Goal: Task Accomplishment & Management: Complete application form

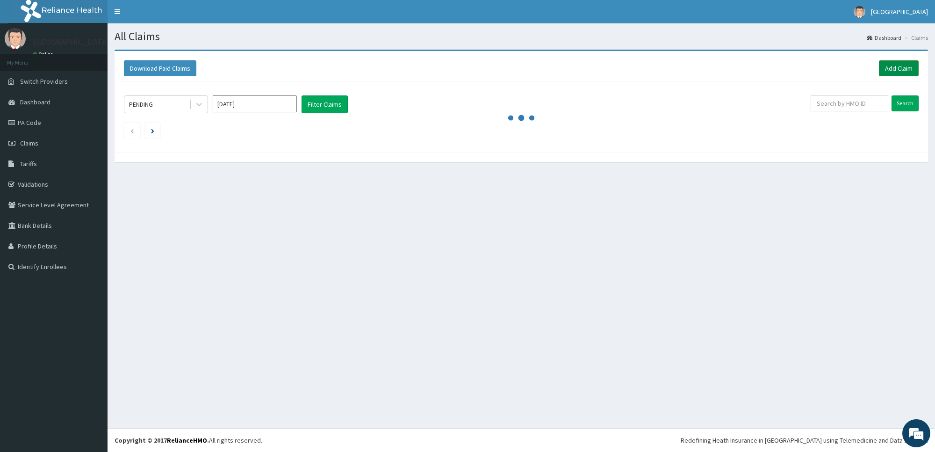
click at [895, 73] on link "Add Claim" at bounding box center [899, 68] width 40 height 16
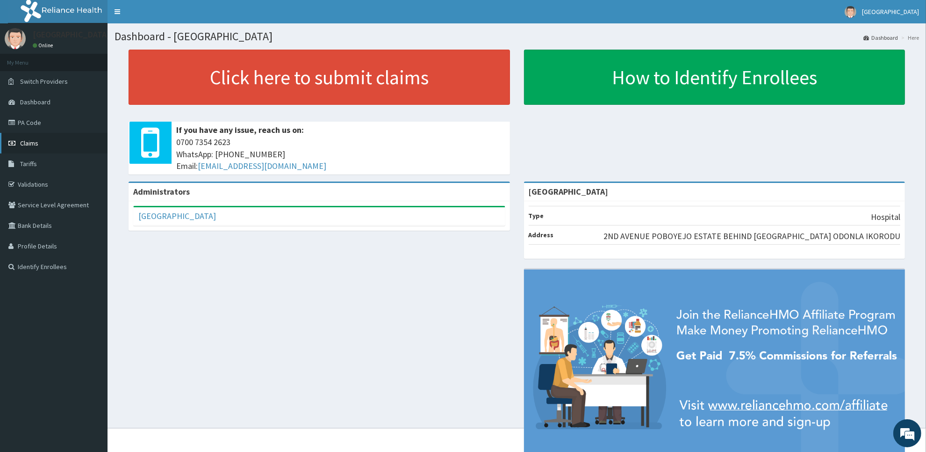
click at [61, 137] on link "Claims" at bounding box center [54, 143] width 108 height 21
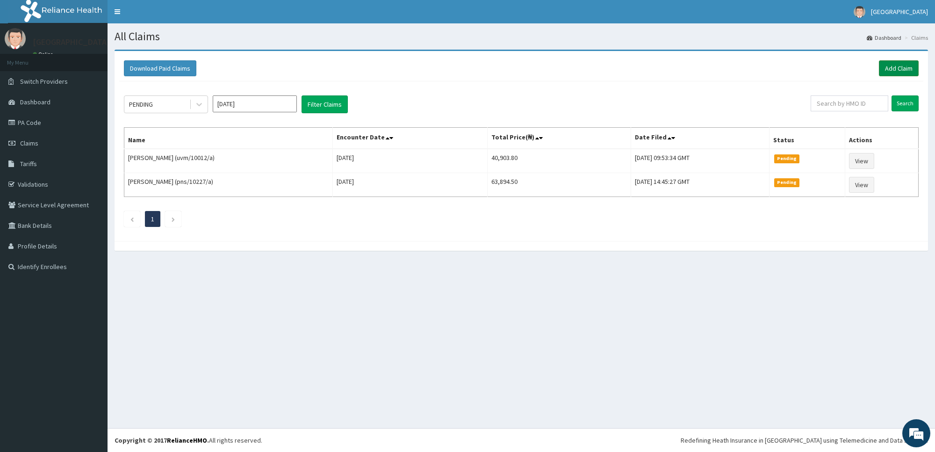
click at [905, 66] on link "Add Claim" at bounding box center [899, 68] width 40 height 16
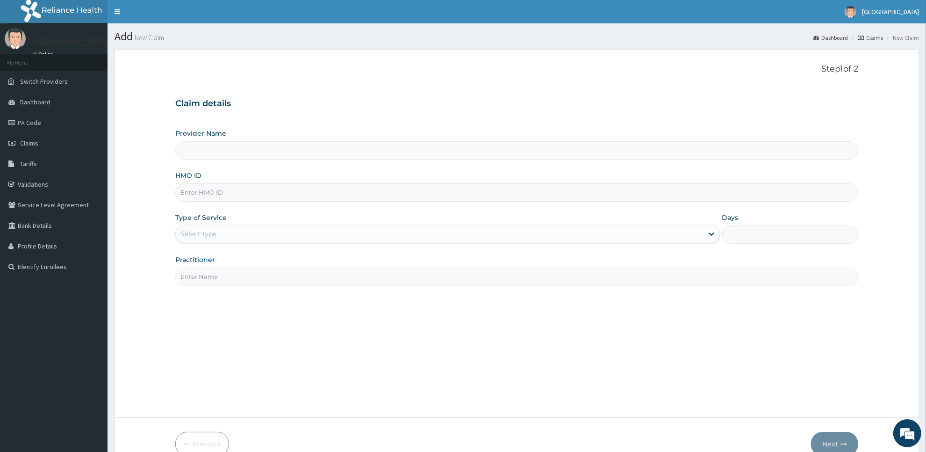
type input "[GEOGRAPHIC_DATA]"
click at [578, 192] on input "HMO ID" at bounding box center [516, 192] width 683 height 18
type input "gig/11229/a"
click at [243, 232] on div "Select type" at bounding box center [439, 233] width 527 height 15
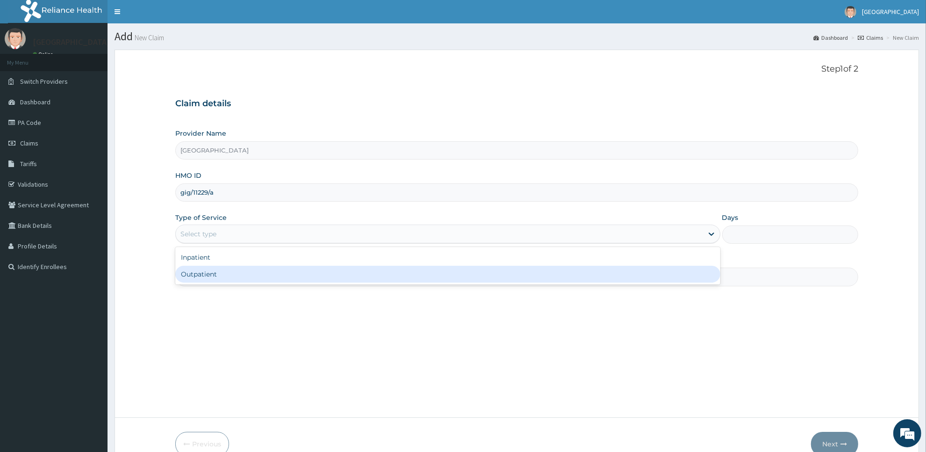
click at [237, 280] on div "Outpatient" at bounding box center [447, 274] width 545 height 17
type input "1"
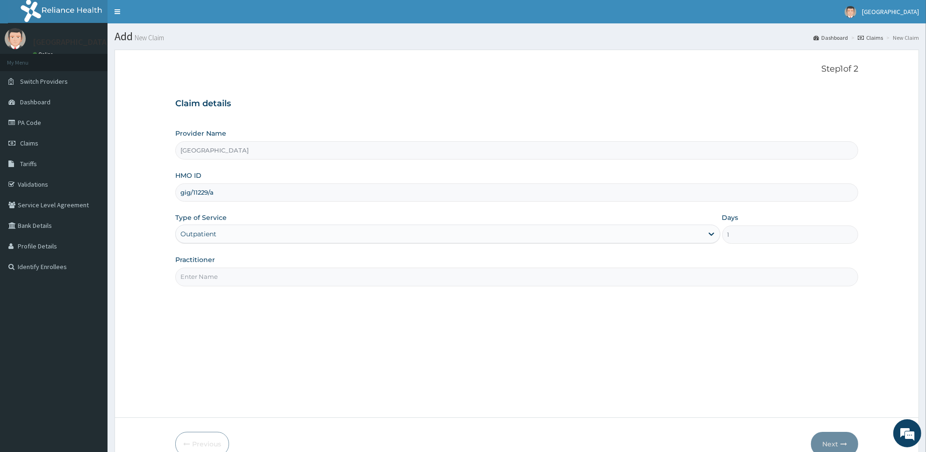
click at [236, 279] on input "Practitioner" at bounding box center [516, 276] width 683 height 18
type input "Dr Ben"
click at [831, 438] on button "Next" at bounding box center [834, 443] width 47 height 24
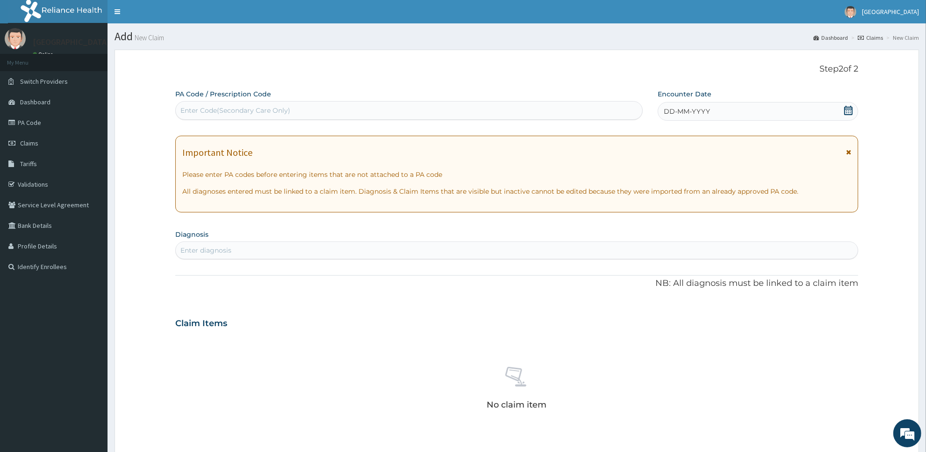
click at [854, 113] on div "DD-MM-YYYY" at bounding box center [758, 111] width 201 height 19
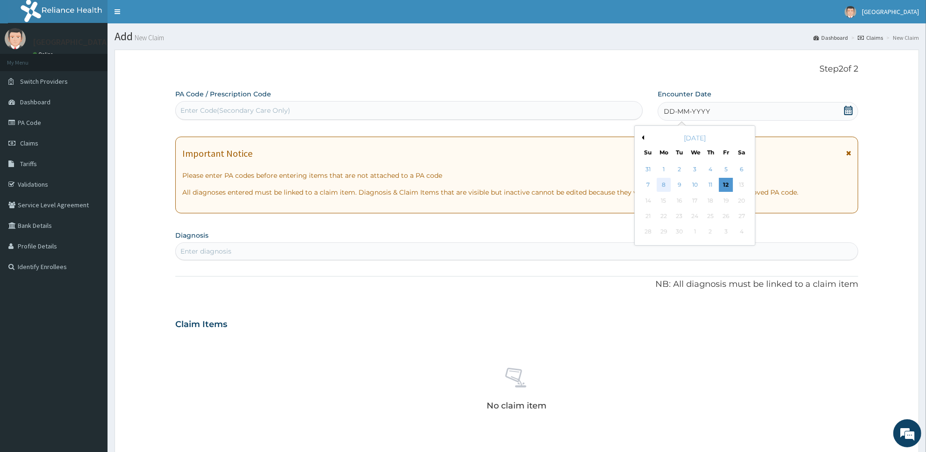
click at [669, 186] on div "8" at bounding box center [664, 185] width 14 height 14
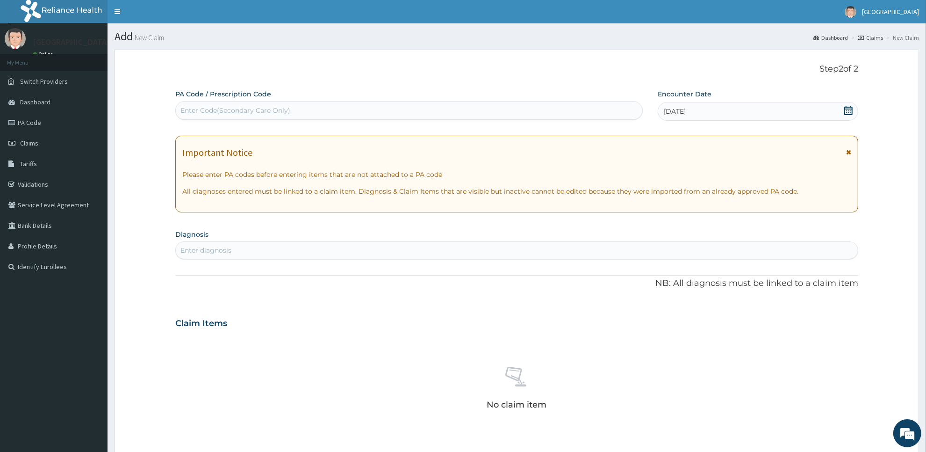
click at [644, 253] on div "Enter diagnosis" at bounding box center [517, 250] width 682 height 15
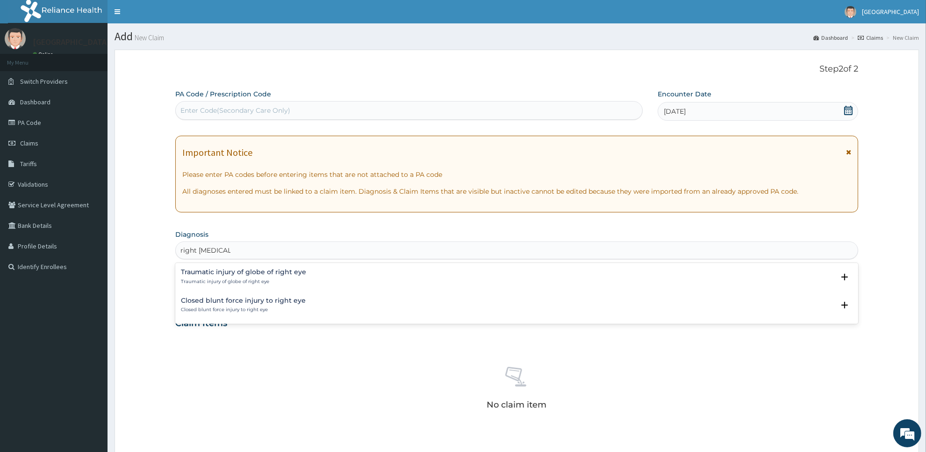
click at [198, 250] on input "right eye injury" at bounding box center [205, 249] width 50 height 9
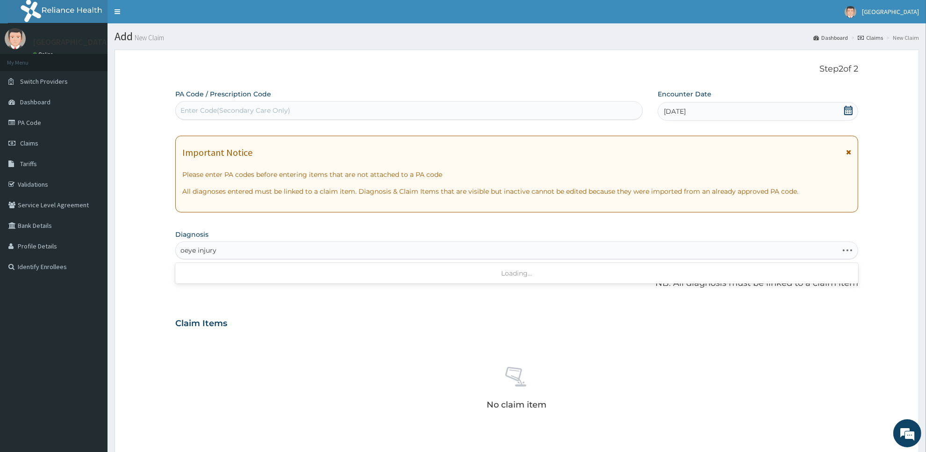
type input "eye injury"
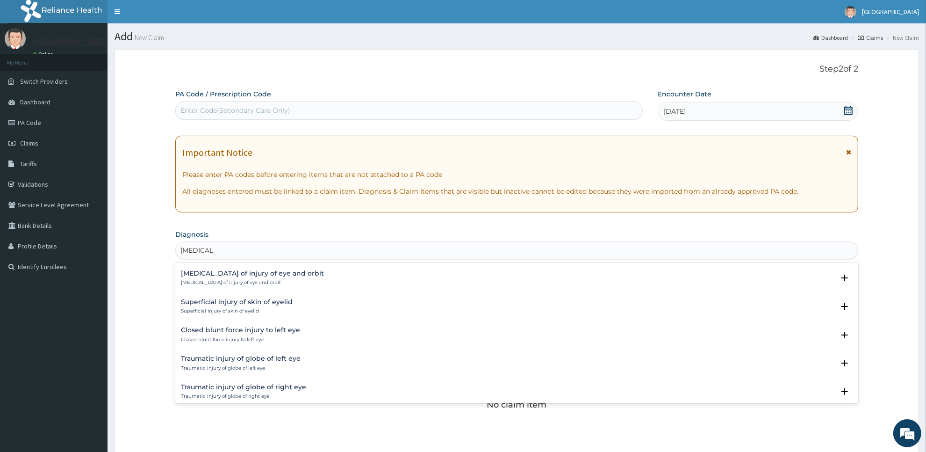
scroll to position [561, 0]
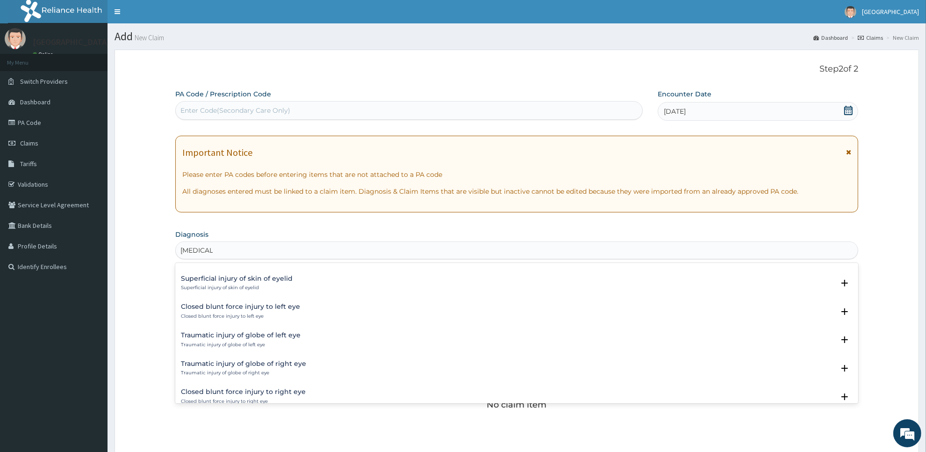
click at [215, 342] on p "Traumatic injury of globe of left eye" at bounding box center [241, 344] width 120 height 7
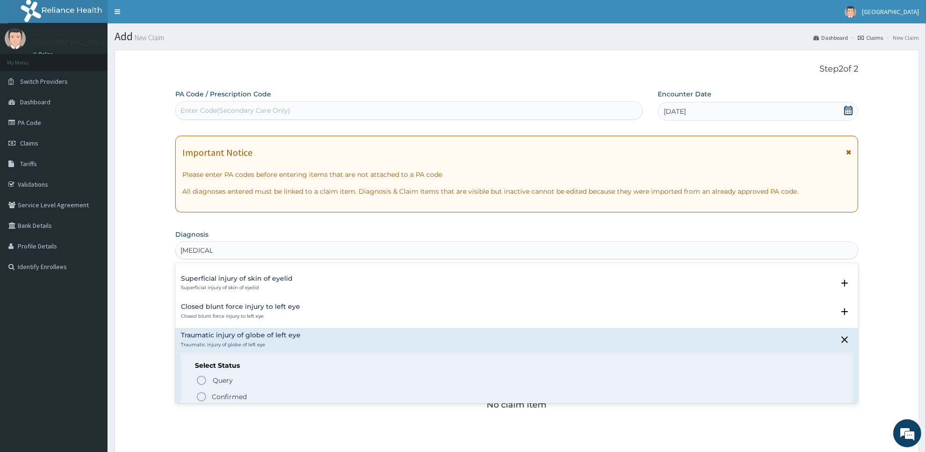
click at [229, 392] on p "Confirmed" at bounding box center [229, 396] width 35 height 9
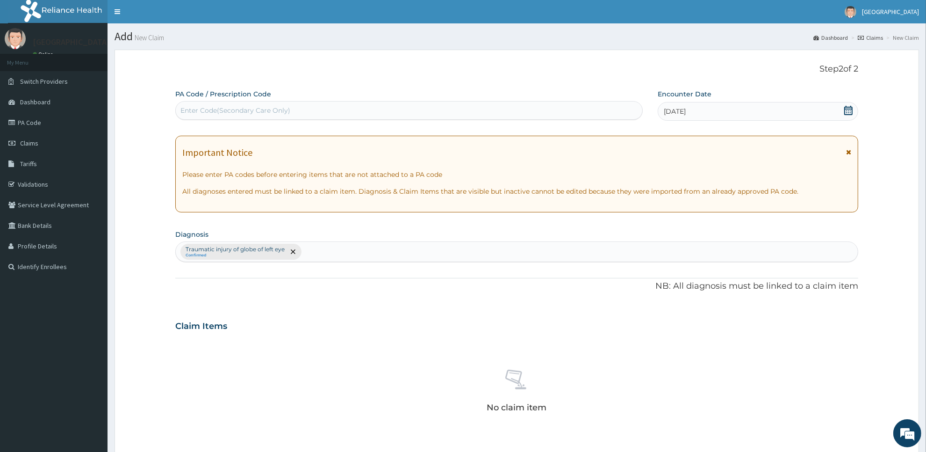
scroll to position [214, 0]
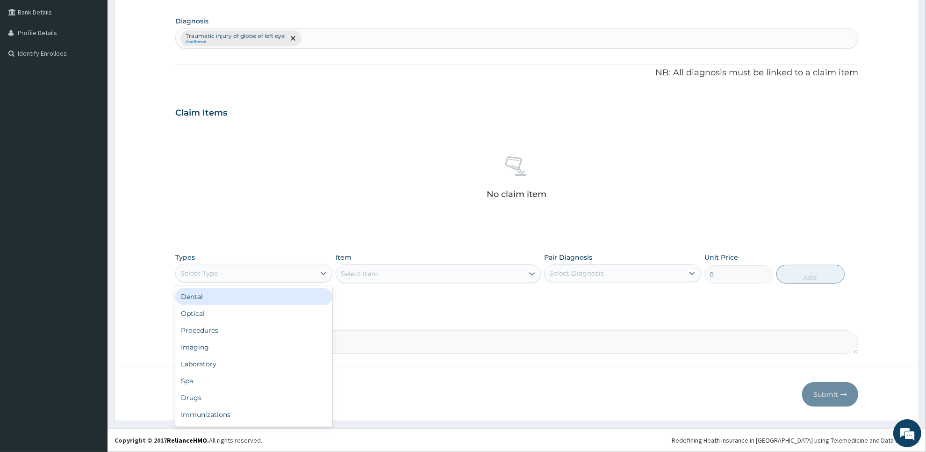
click at [298, 276] on div "Select Type" at bounding box center [245, 273] width 139 height 15
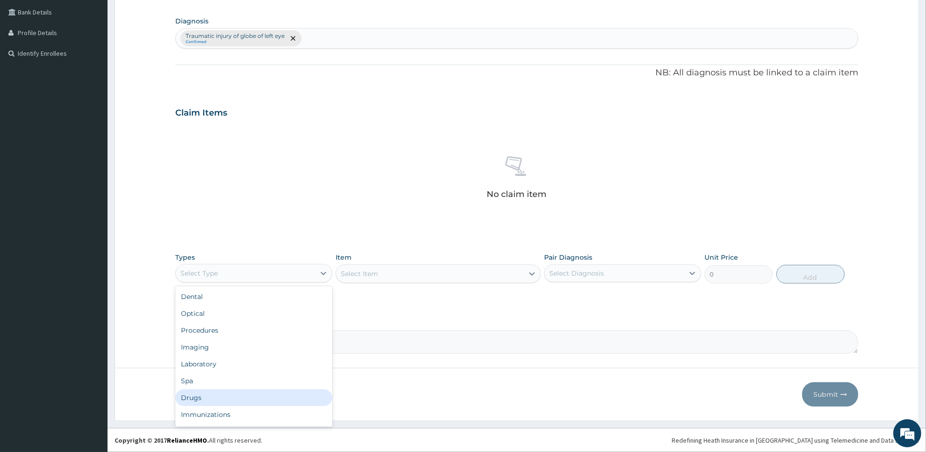
click at [277, 403] on div "Drugs" at bounding box center [253, 397] width 157 height 17
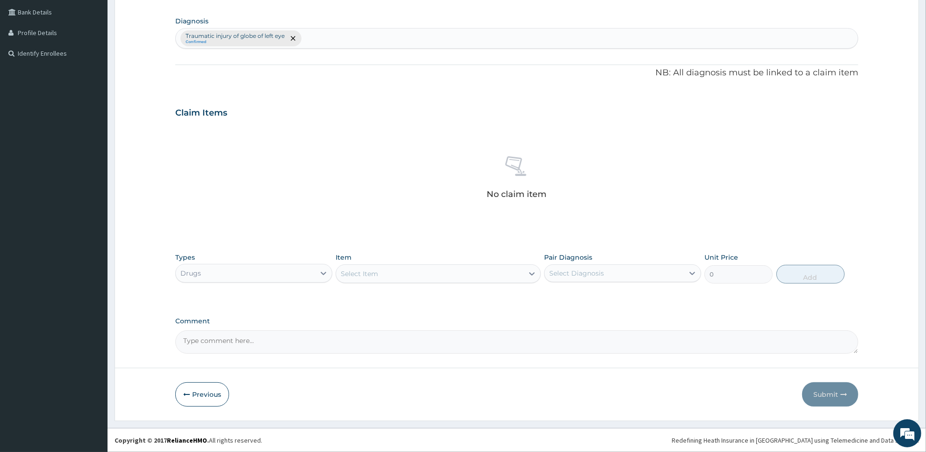
click at [496, 273] on div "Select Item" at bounding box center [429, 273] width 187 height 15
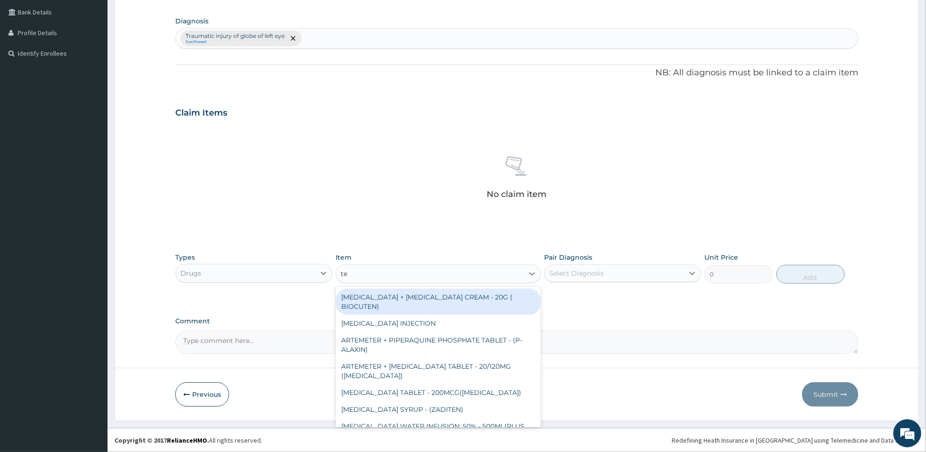
type input "tet"
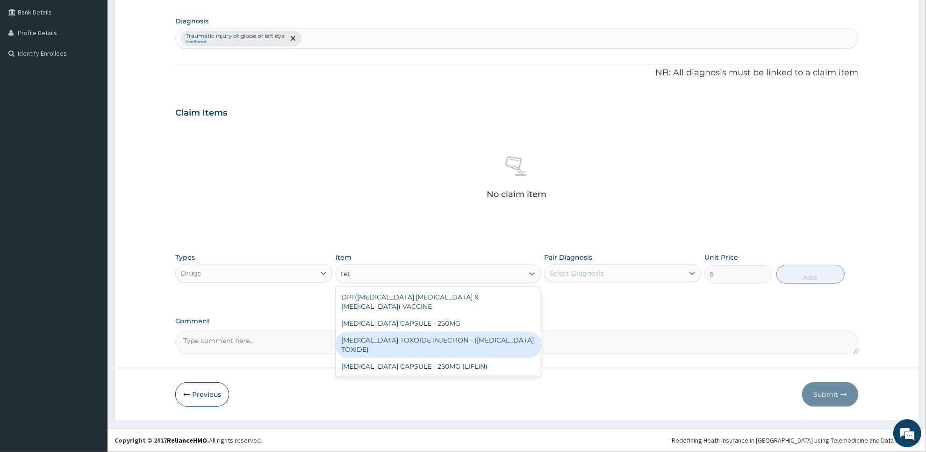
click at [490, 331] on div "TETANUS TOXOIDE INJECTION - (TETANUS TOXIDE)" at bounding box center [438, 344] width 205 height 26
type input "840"
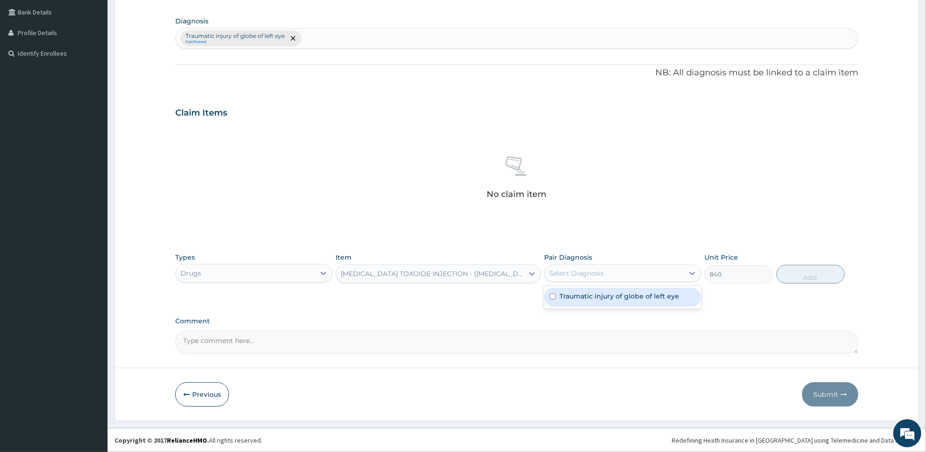
click at [625, 274] on div "Select Diagnosis" at bounding box center [614, 273] width 139 height 15
click at [623, 298] on label "Traumatic injury of globe of left eye" at bounding box center [620, 295] width 120 height 9
checkbox input "true"
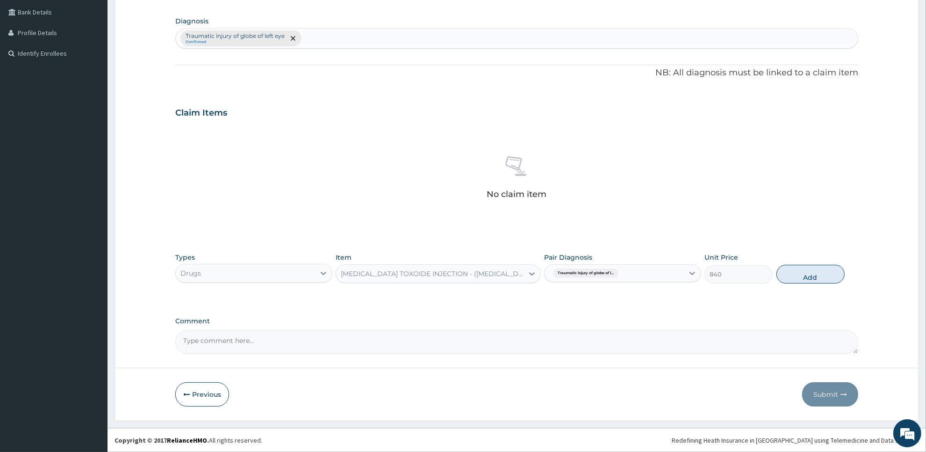
click at [793, 284] on div "Types Drugs Item TETANUS TOXOIDE INJECTION - (TETANUS TOXIDE) Pair Diagnosis Tr…" at bounding box center [516, 268] width 683 height 40
click at [796, 273] on button "Add" at bounding box center [810, 274] width 68 height 19
type input "0"
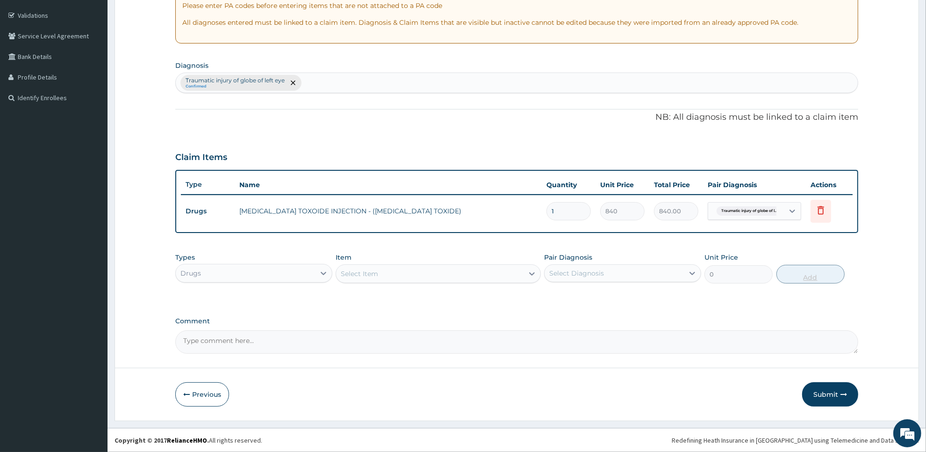
scroll to position [168, 0]
click at [467, 277] on div "Select Item" at bounding box center [429, 273] width 187 height 15
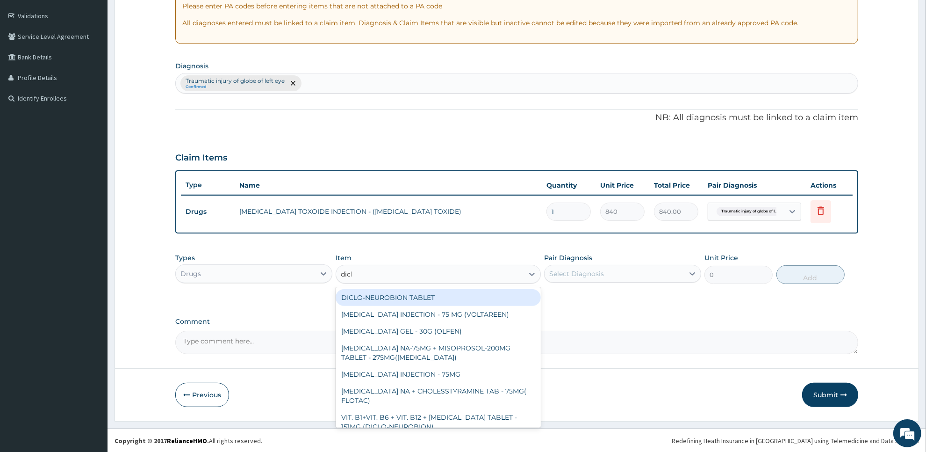
type input "diclo"
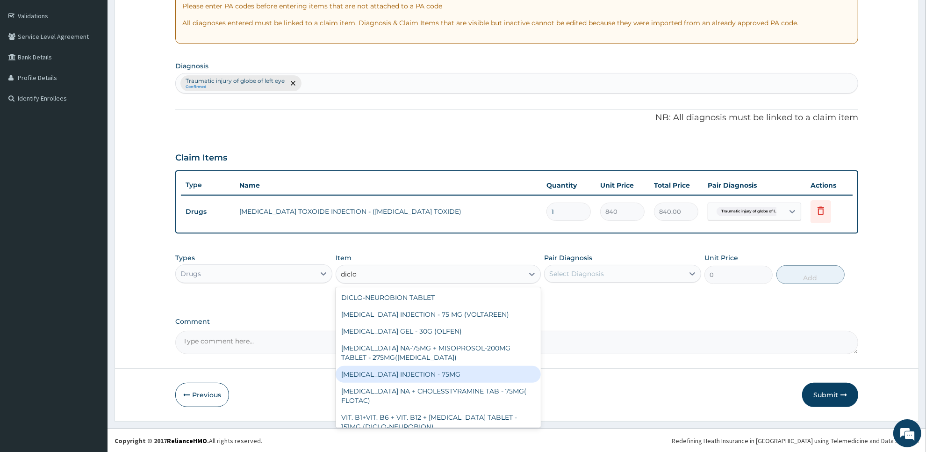
click at [461, 367] on div "DICLOFENAC INJECTION - 75MG" at bounding box center [438, 374] width 205 height 17
type input "420"
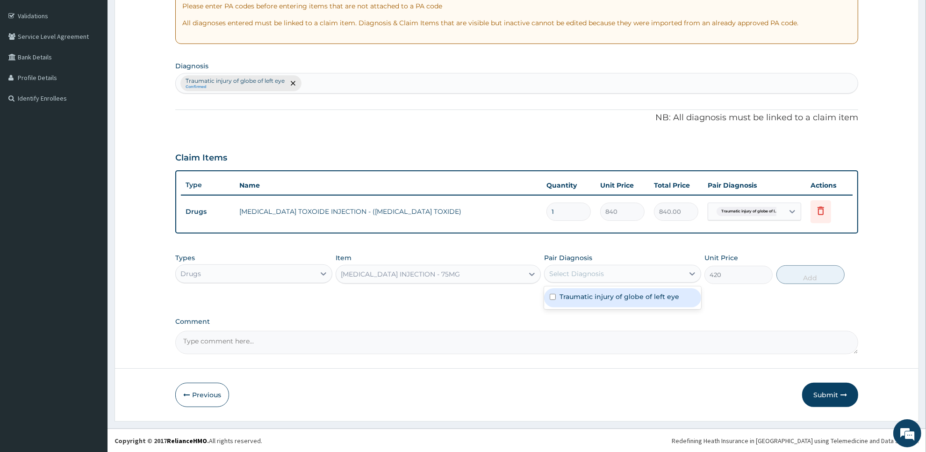
click at [618, 270] on div "Select Diagnosis" at bounding box center [614, 273] width 139 height 15
click at [613, 295] on label "Traumatic injury of globe of left eye" at bounding box center [620, 296] width 120 height 9
checkbox input "true"
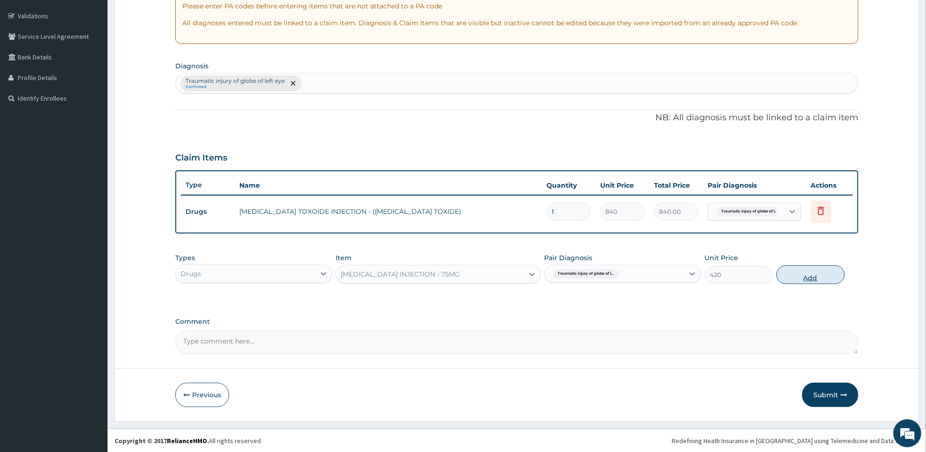
click at [809, 276] on button "Add" at bounding box center [810, 274] width 68 height 19
type input "0"
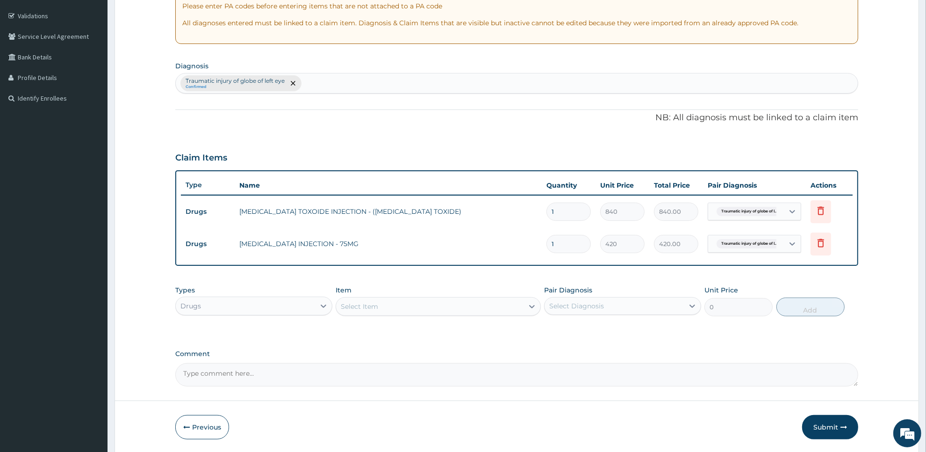
click at [481, 309] on div "Select Item" at bounding box center [429, 306] width 187 height 15
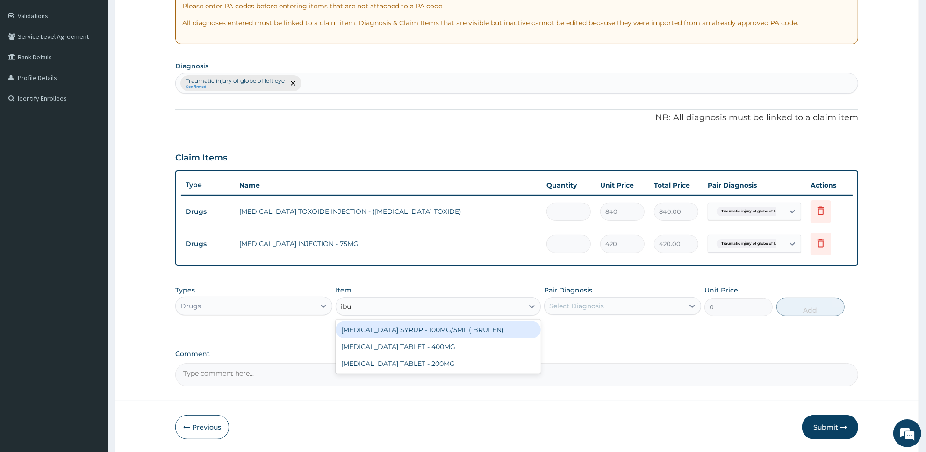
type input "ibup"
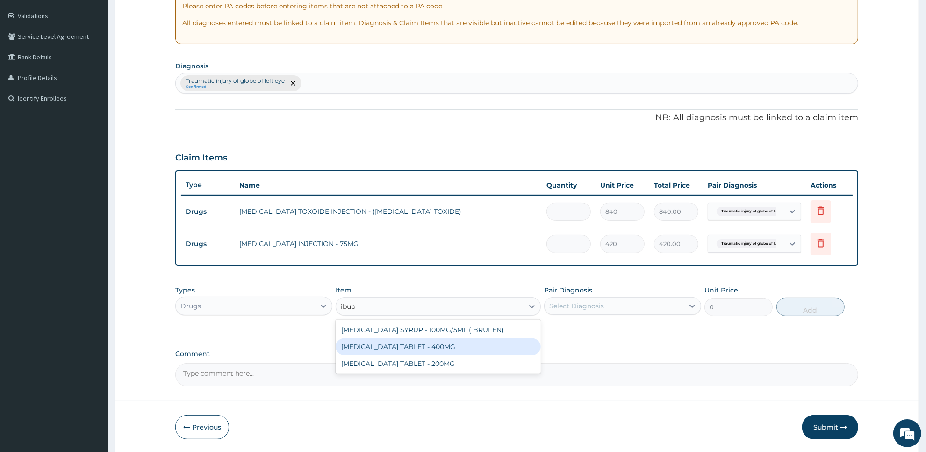
click at [479, 350] on div "IBUPROFEN TABLET - 400MG" at bounding box center [438, 346] width 205 height 17
type input "560"
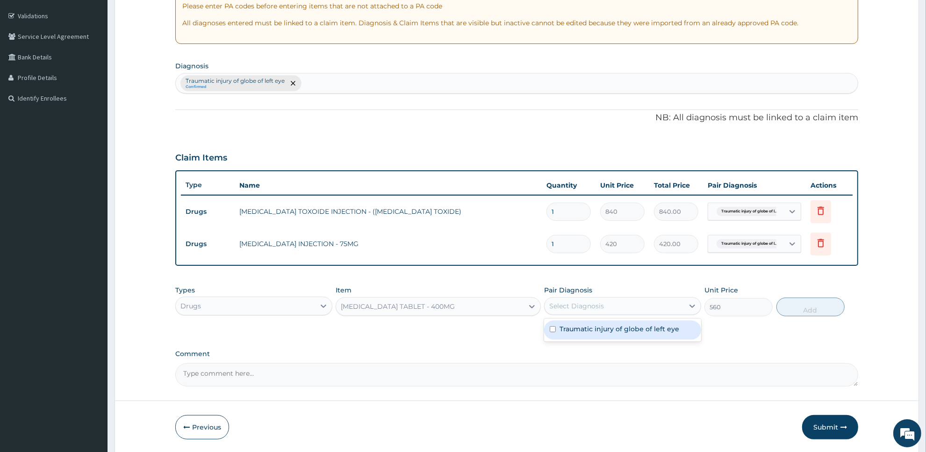
click at [594, 309] on div "Select Diagnosis" at bounding box center [576, 305] width 55 height 9
click at [592, 329] on label "Traumatic injury of globe of left eye" at bounding box center [620, 328] width 120 height 9
checkbox input "true"
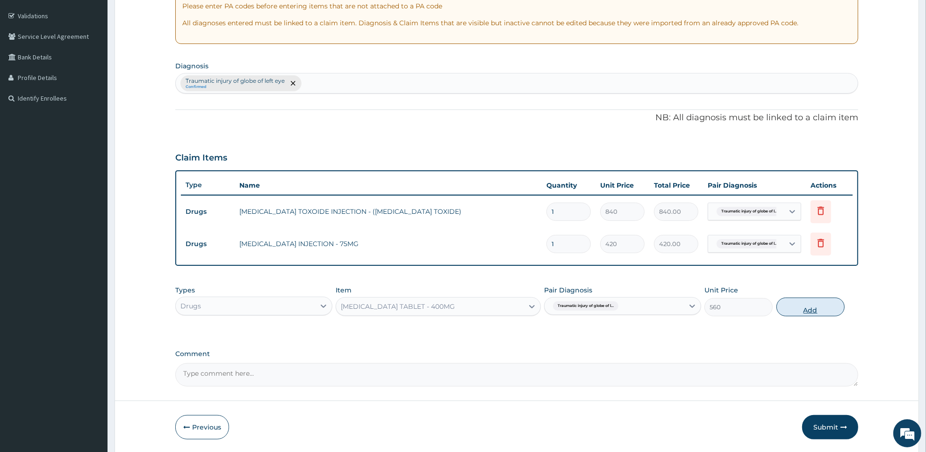
click at [807, 312] on button "Add" at bounding box center [810, 306] width 68 height 19
type input "0"
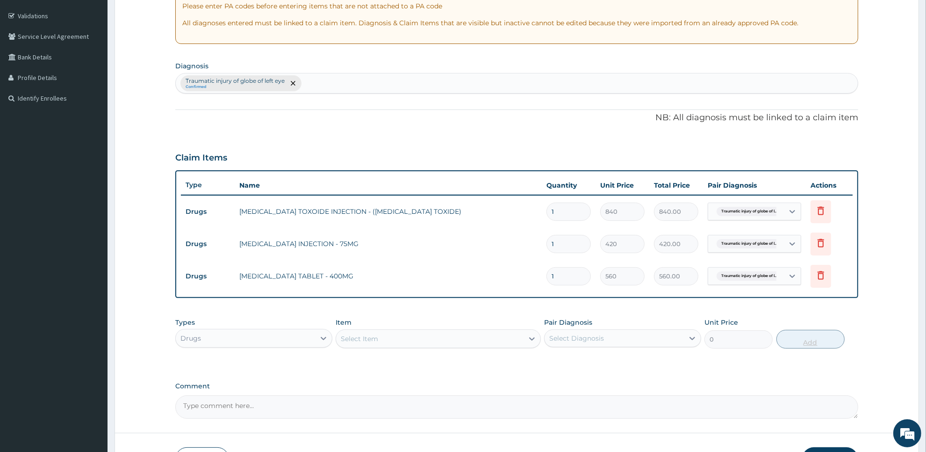
type input "10"
type input "5600.00"
type input "10"
click at [438, 331] on div "Select Item" at bounding box center [429, 338] width 187 height 15
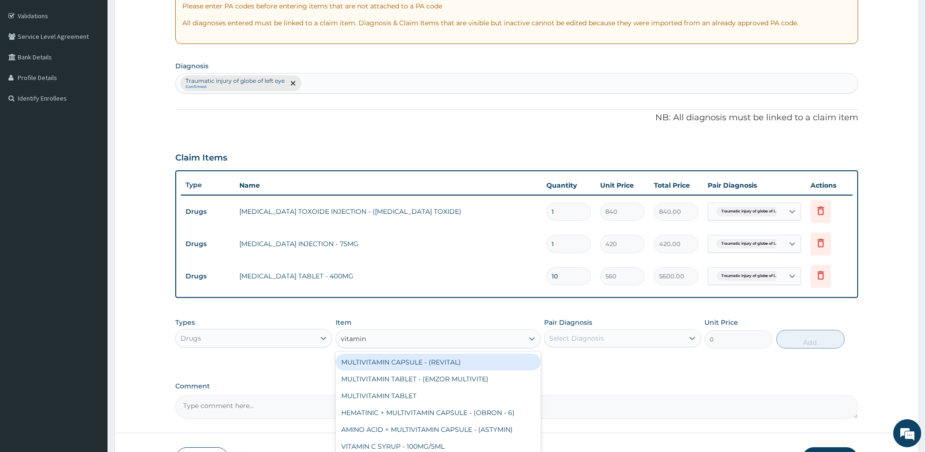
type input "vitamin c"
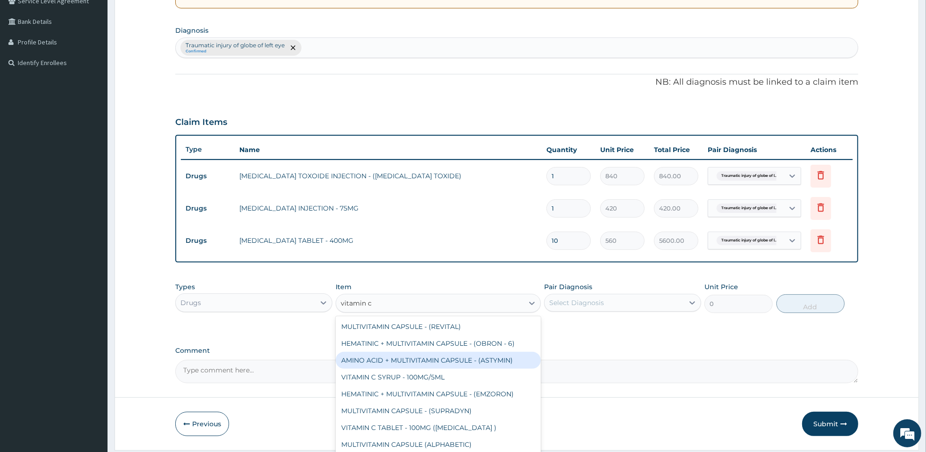
scroll to position [233, 0]
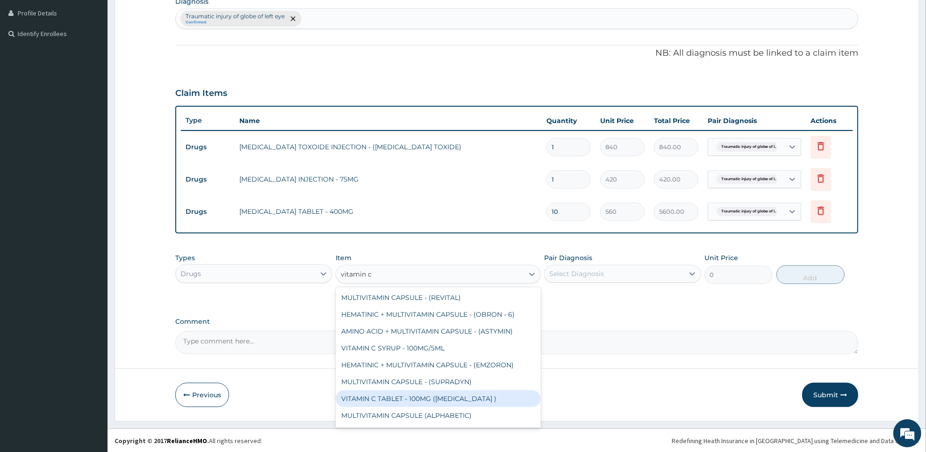
click at [494, 395] on div "VITAMIN C TABLET - 100MG (ASCORBIC ACID )" at bounding box center [438, 398] width 205 height 17
type input "16.799999999999997"
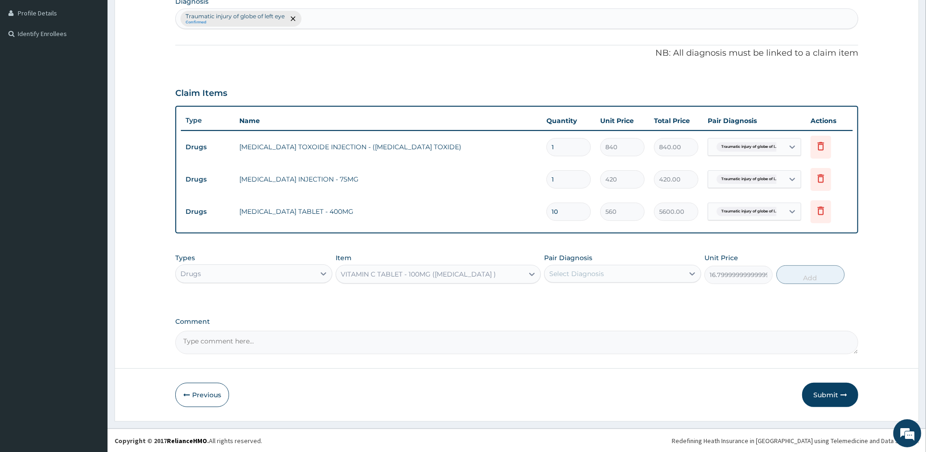
click at [662, 270] on div "Select Diagnosis" at bounding box center [614, 273] width 139 height 15
click at [652, 300] on label "Traumatic injury of globe of left eye" at bounding box center [620, 296] width 120 height 9
checkbox input "true"
click at [821, 272] on button "Add" at bounding box center [810, 274] width 68 height 19
type input "0"
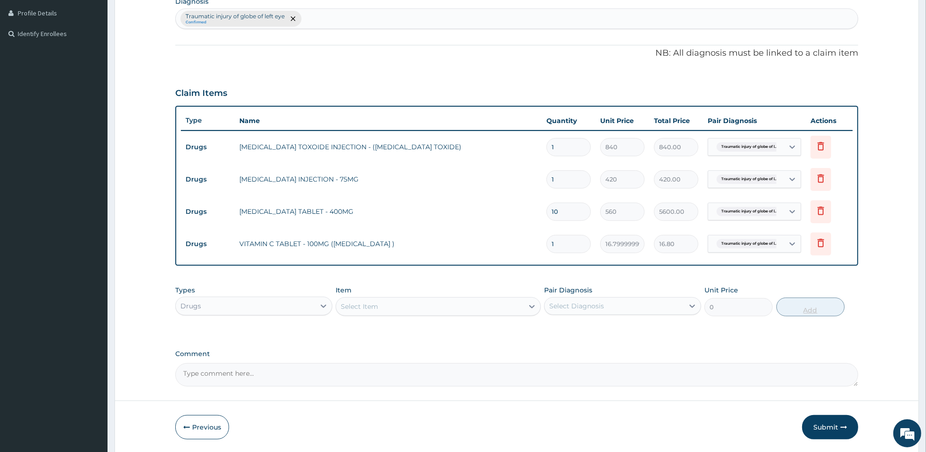
type input "18"
type input "302.40"
type input "18"
click at [479, 304] on div "Select Item" at bounding box center [429, 306] width 187 height 15
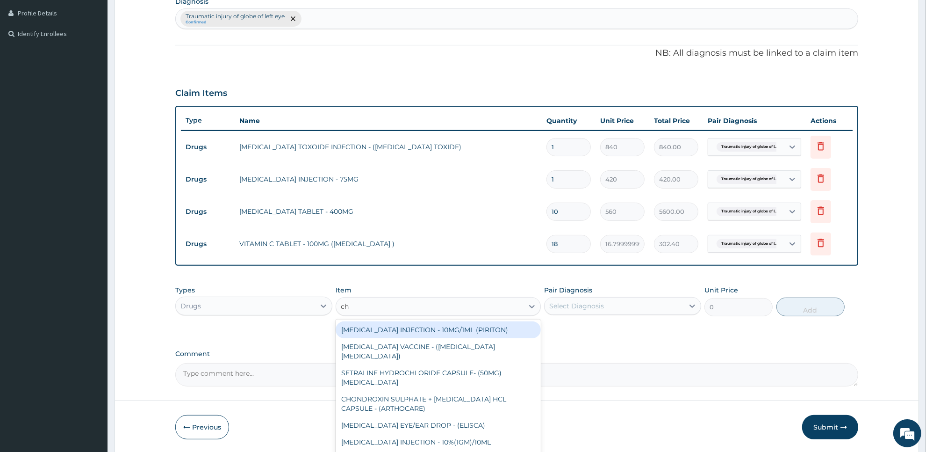
type input "chy"
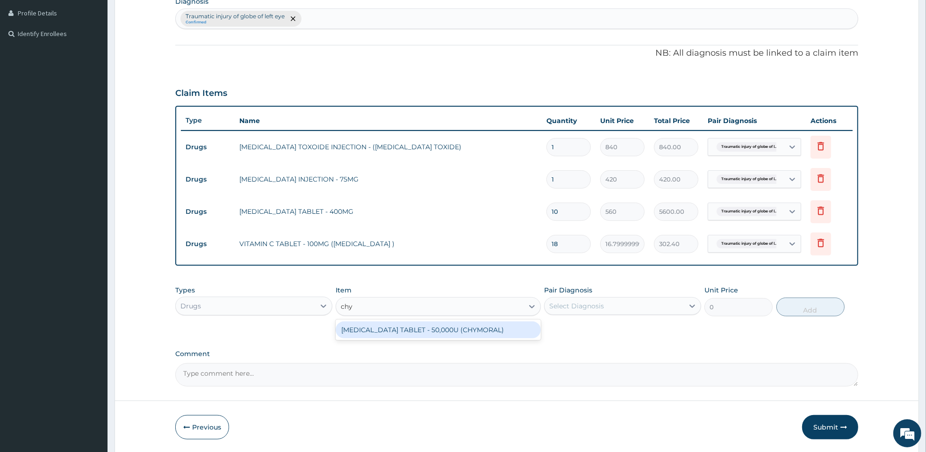
click at [482, 323] on div "CHYMOTRYPSIN TABLET - 50,000U (CHYMORAL)" at bounding box center [438, 329] width 205 height 17
type input "112"
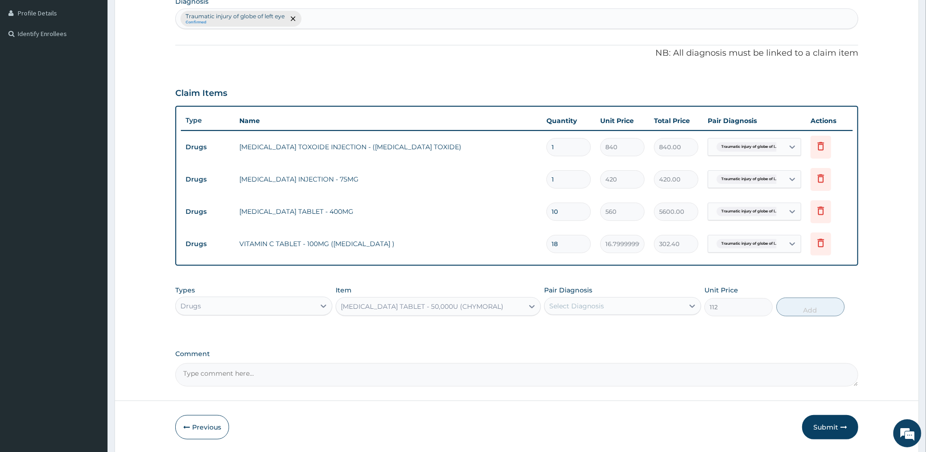
click at [610, 300] on div "Select Diagnosis" at bounding box center [614, 305] width 139 height 15
click at [607, 334] on div "Traumatic injury of globe of left eye" at bounding box center [622, 329] width 157 height 19
checkbox input "true"
click at [804, 301] on button "Add" at bounding box center [810, 306] width 68 height 19
type input "0"
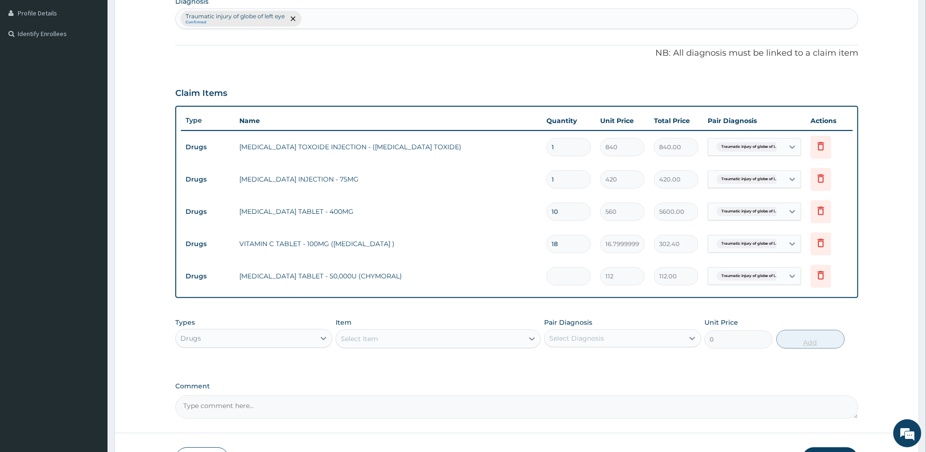
type input "0.00"
type input "2"
type input "224.00"
type input "20"
type input "2240.00"
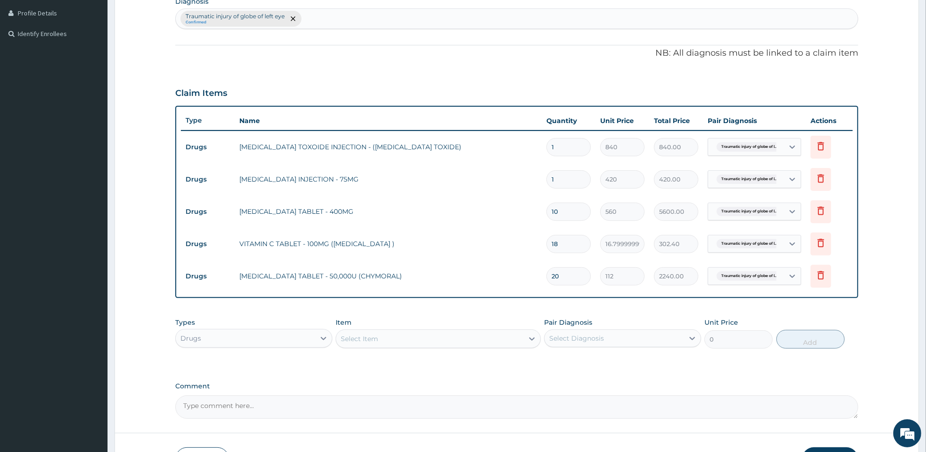
type input "20"
click at [507, 336] on div "Select Item" at bounding box center [429, 338] width 187 height 15
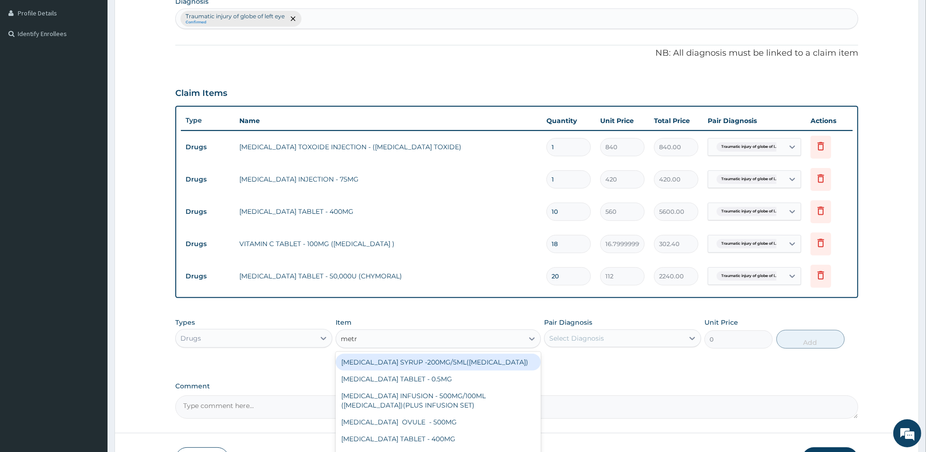
type input "metro"
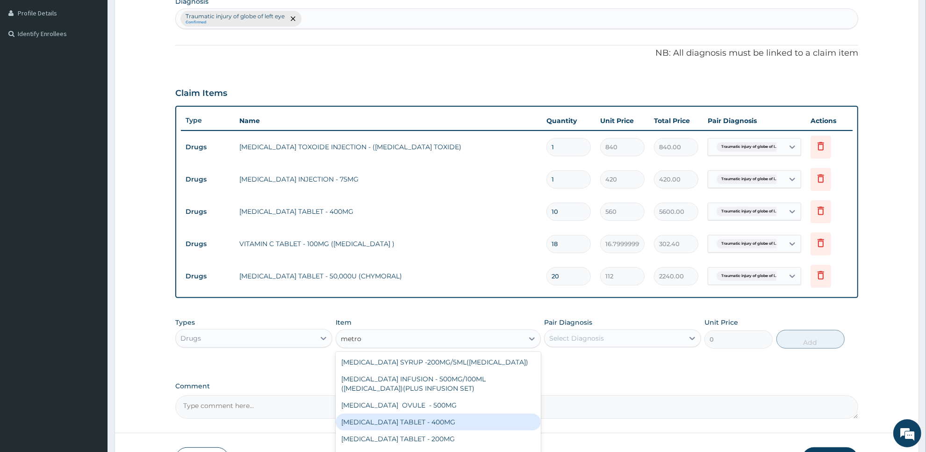
click at [496, 421] on div "METRONIDAZOLE TABLET - 400MG" at bounding box center [438, 421] width 205 height 17
type input "84"
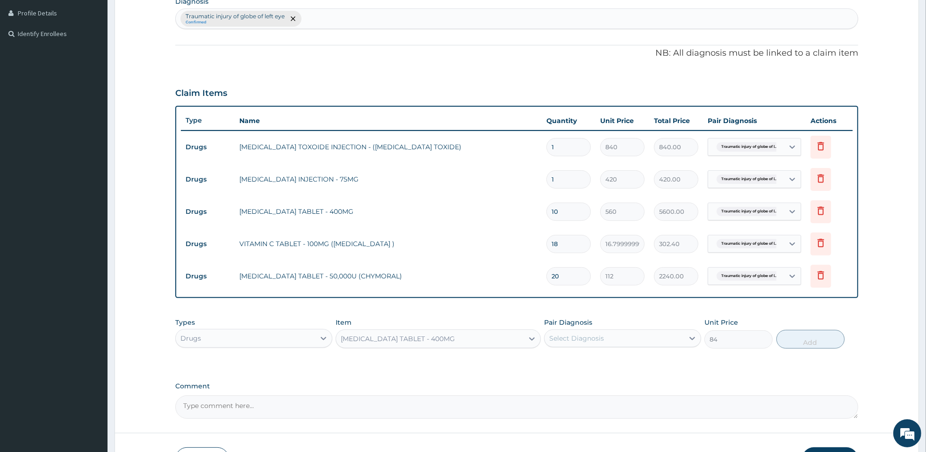
click at [633, 331] on div "Select Diagnosis" at bounding box center [614, 338] width 139 height 15
click at [632, 365] on label "Traumatic injury of globe of left eye" at bounding box center [620, 360] width 120 height 9
checkbox input "true"
click at [808, 343] on button "Add" at bounding box center [810, 339] width 68 height 19
type input "0"
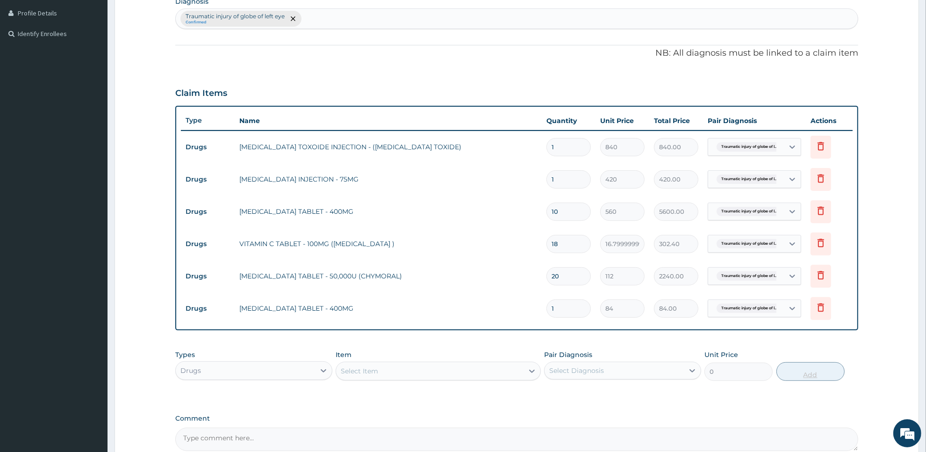
type input "10"
type input "840.00"
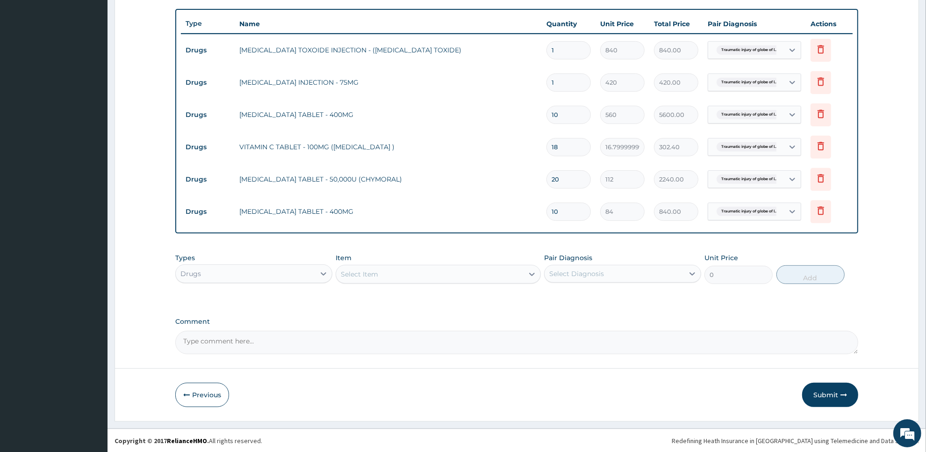
type input "10"
click at [482, 277] on div "Select Item" at bounding box center [429, 273] width 187 height 15
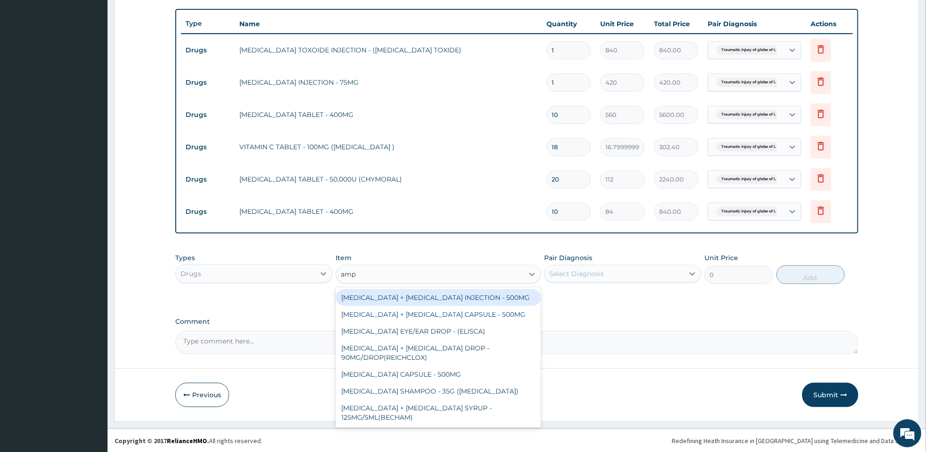
type input "ampi"
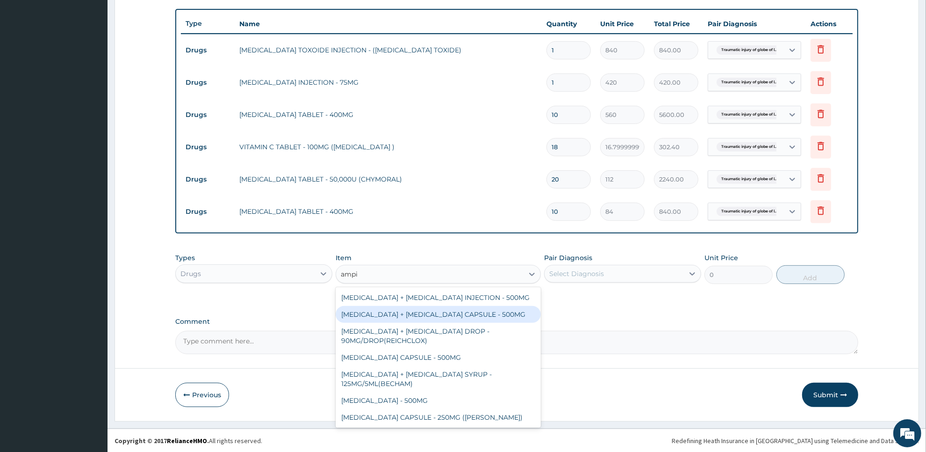
click at [494, 309] on div "AMPICILLIN + CLOXACILLIN CAPSULE - 500MG" at bounding box center [438, 314] width 205 height 17
type input "56"
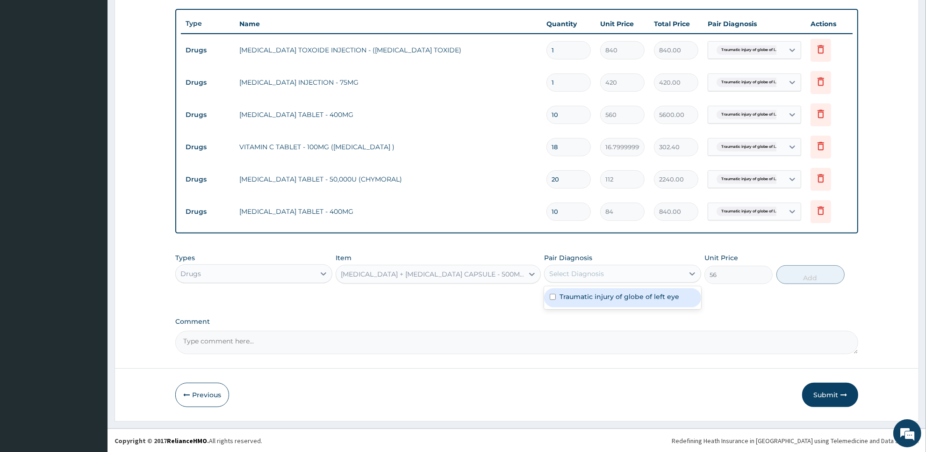
click at [593, 277] on div "Select Diagnosis" at bounding box center [576, 273] width 55 height 9
click at [589, 304] on div "Traumatic injury of globe of left eye" at bounding box center [622, 297] width 157 height 19
checkbox input "true"
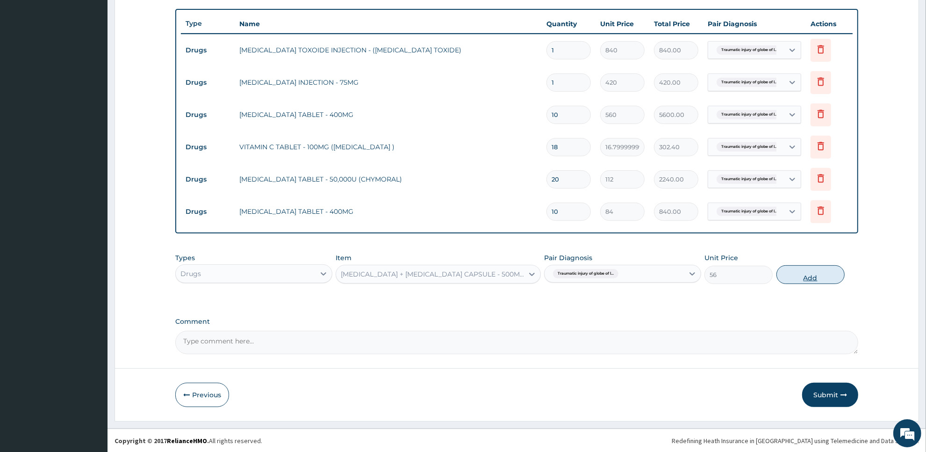
click at [795, 273] on button "Add" at bounding box center [810, 274] width 68 height 19
type input "0"
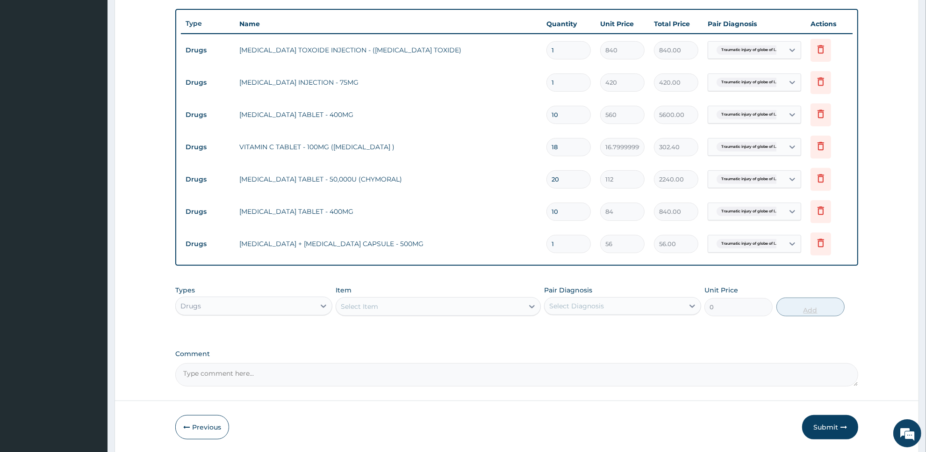
type input "10"
type input "560.00"
type input "10"
click at [417, 302] on div "Select Item" at bounding box center [429, 306] width 187 height 15
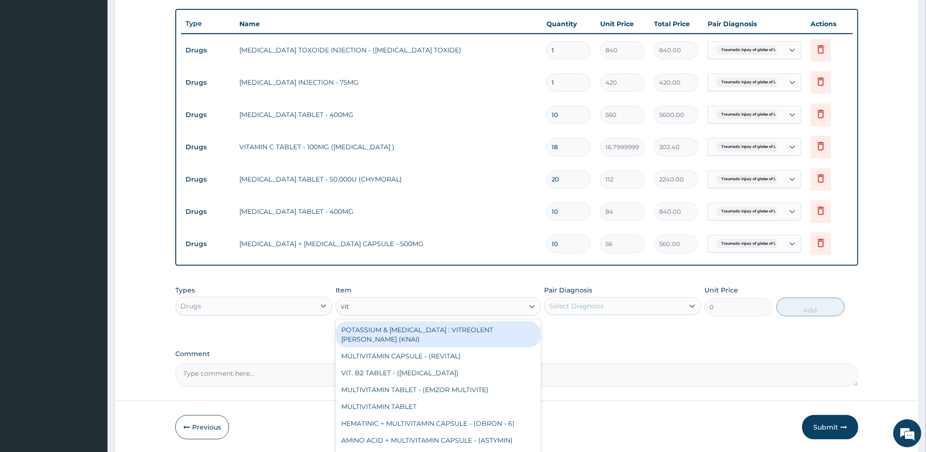
type input "vit b"
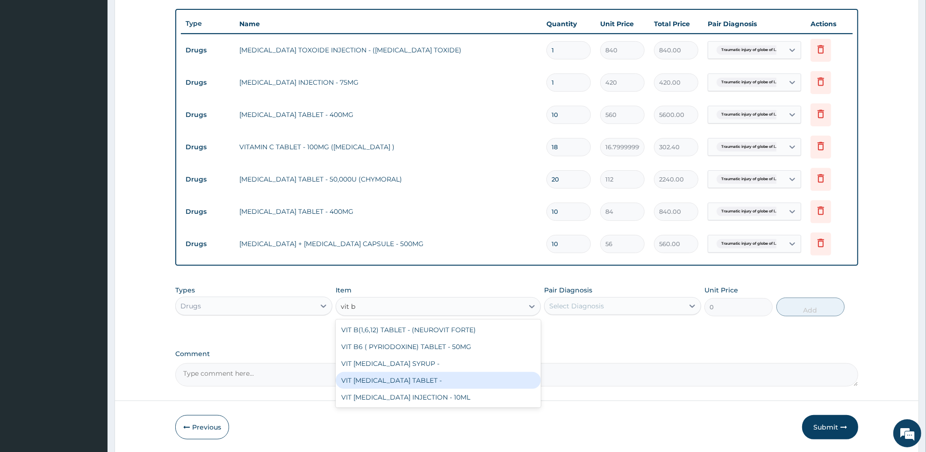
click at [419, 375] on div "VIT B- COMPLEX TABLET -" at bounding box center [438, 380] width 205 height 17
type input "16.799999999999997"
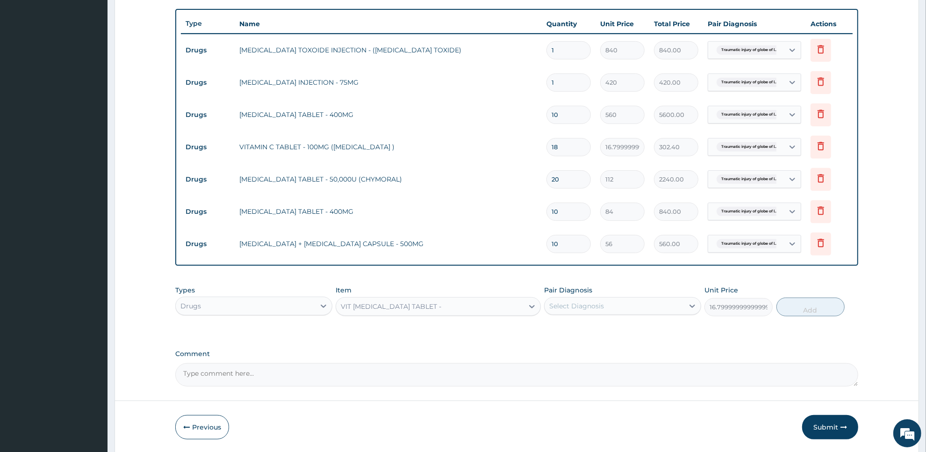
click at [628, 302] on div "Select Diagnosis" at bounding box center [614, 305] width 139 height 15
click at [624, 337] on div "Traumatic injury of globe of left eye" at bounding box center [622, 329] width 157 height 19
checkbox input "true"
click at [799, 302] on button "Add" at bounding box center [810, 306] width 68 height 19
type input "0"
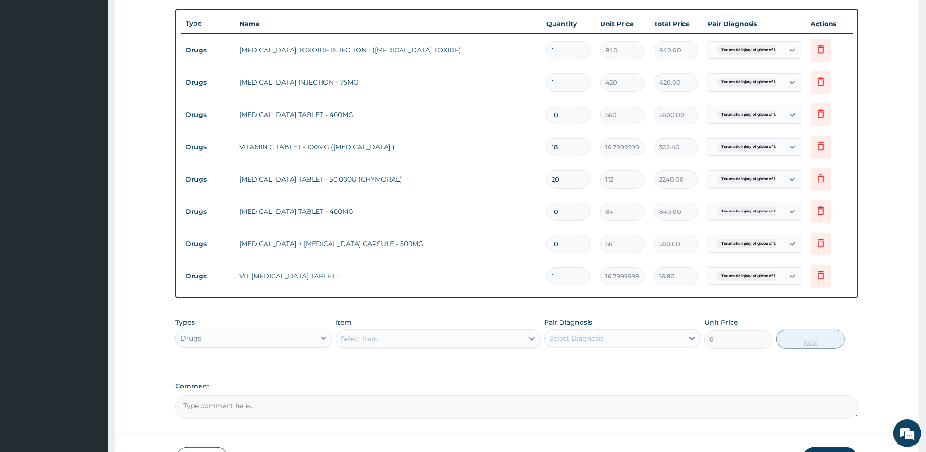
type input "18"
type input "302.40"
type input "18"
click at [498, 337] on div "Select Item" at bounding box center [429, 338] width 187 height 15
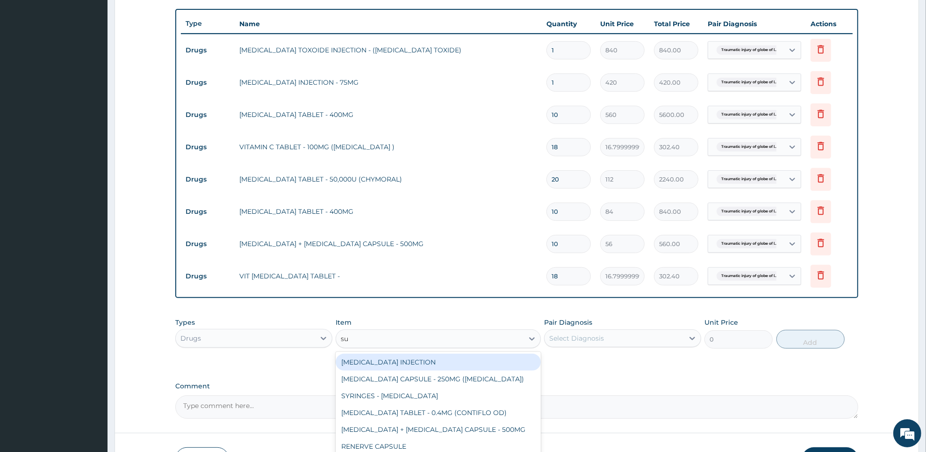
type input "s"
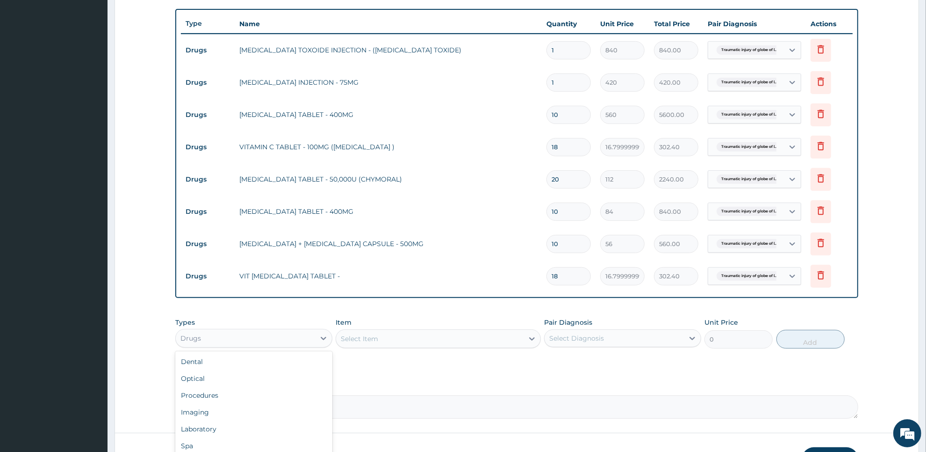
click at [307, 337] on div "Drugs" at bounding box center [245, 338] width 139 height 15
click at [289, 397] on div "Procedures" at bounding box center [253, 395] width 157 height 17
click at [419, 347] on div "Item Select Item" at bounding box center [438, 332] width 205 height 31
click at [419, 346] on div "Select Item" at bounding box center [438, 338] width 205 height 19
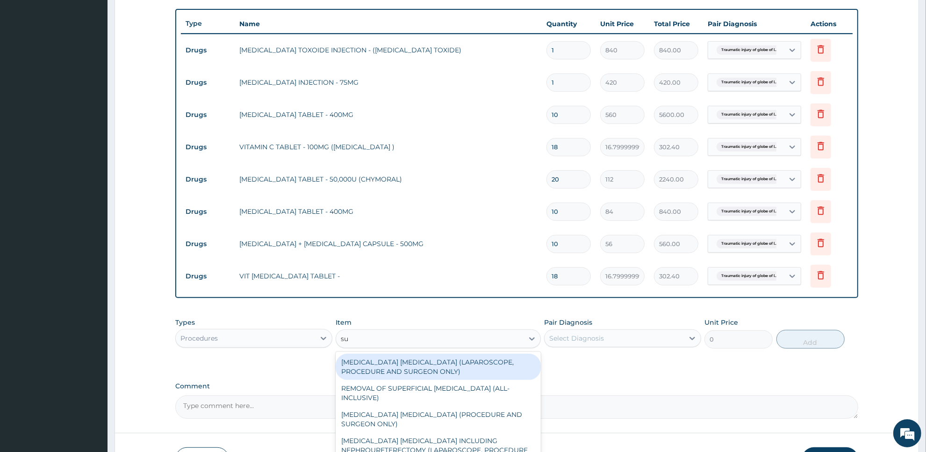
type input "sut"
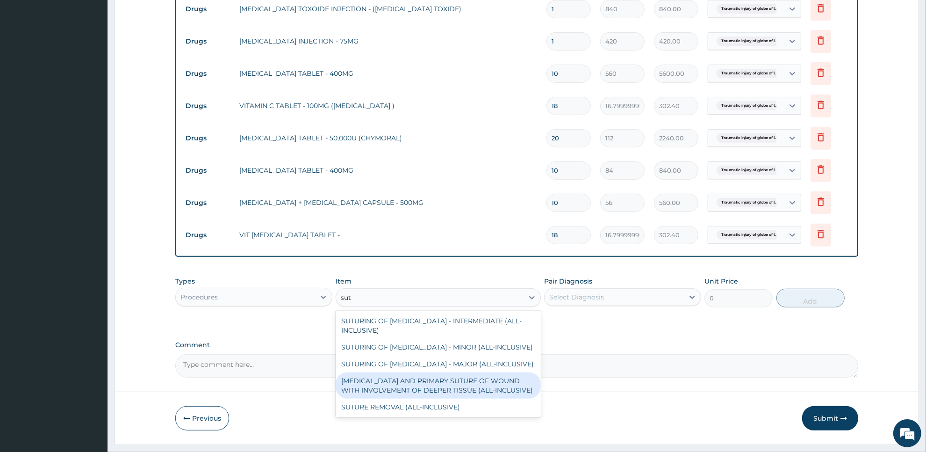
scroll to position [394, 0]
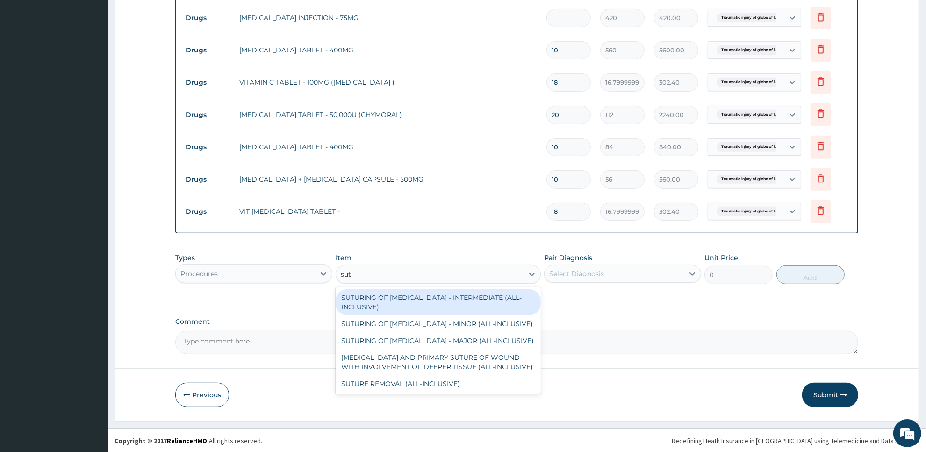
click at [480, 307] on div "SUTURING OF LACERATION - INTERMEDIATE (ALL-INCLUSIVE)" at bounding box center [438, 302] width 205 height 26
type input "18750"
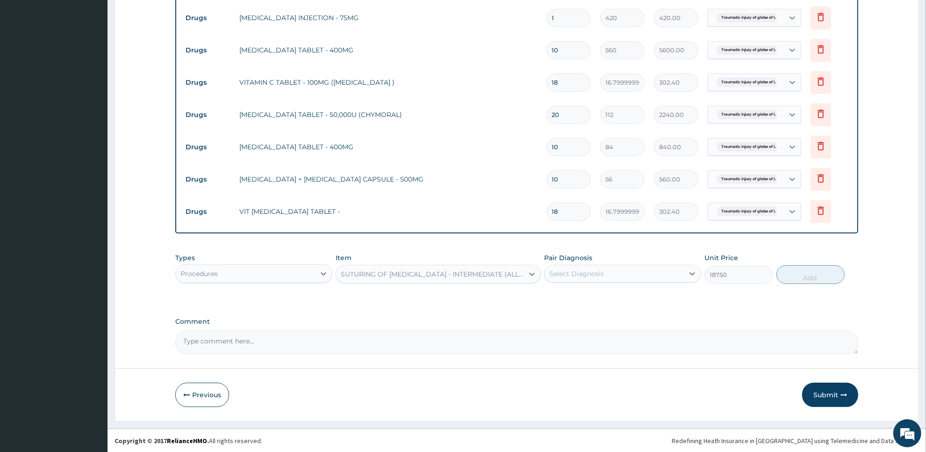
click at [516, 276] on div "SUTURING OF LACERATION - INTERMEDIATE (ALL-INCLUSIVE)" at bounding box center [432, 273] width 183 height 9
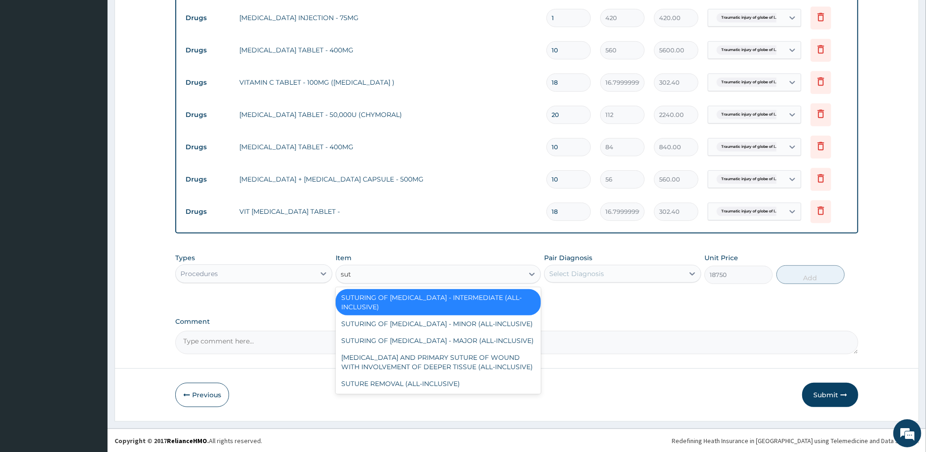
scroll to position [0, 0]
type input "sutu"
click at [515, 328] on div "SUTURING OF LACERATION - MINOR (ALL-INCLUSIVE)" at bounding box center [438, 323] width 205 height 17
type input "12500"
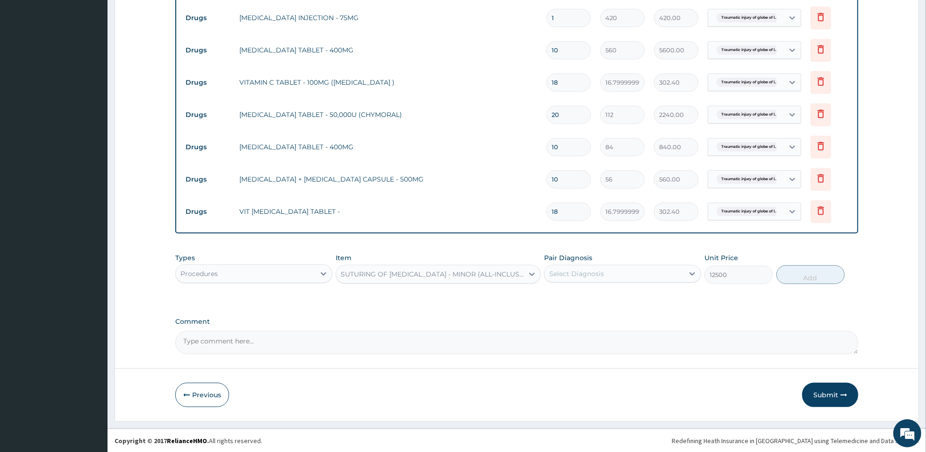
click at [648, 274] on div "Select Diagnosis" at bounding box center [614, 273] width 139 height 15
click at [644, 303] on div "Traumatic injury of globe of left eye" at bounding box center [622, 297] width 157 height 19
checkbox input "true"
click at [819, 270] on button "Add" at bounding box center [810, 274] width 68 height 19
type input "0"
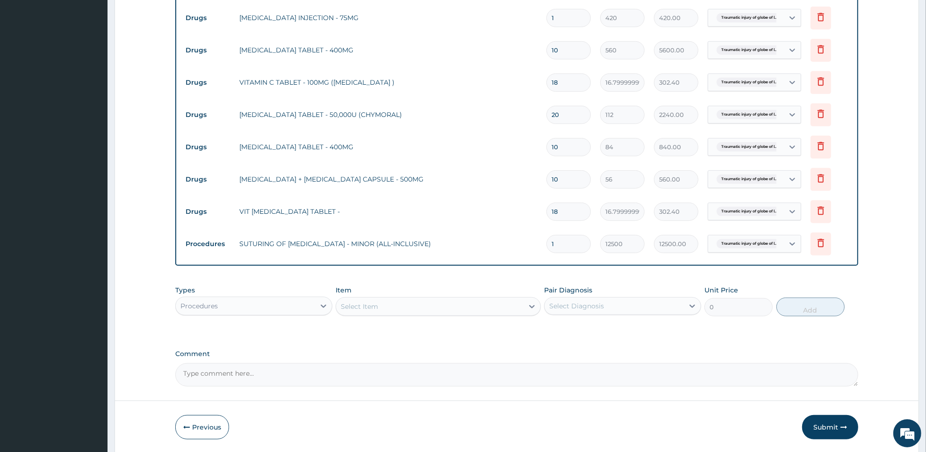
click at [405, 319] on div "Types Procedures Item Select Item Pair Diagnosis Select Diagnosis Unit Price 0 …" at bounding box center [516, 300] width 683 height 40
click at [419, 307] on div "Select Item" at bounding box center [429, 306] width 187 height 15
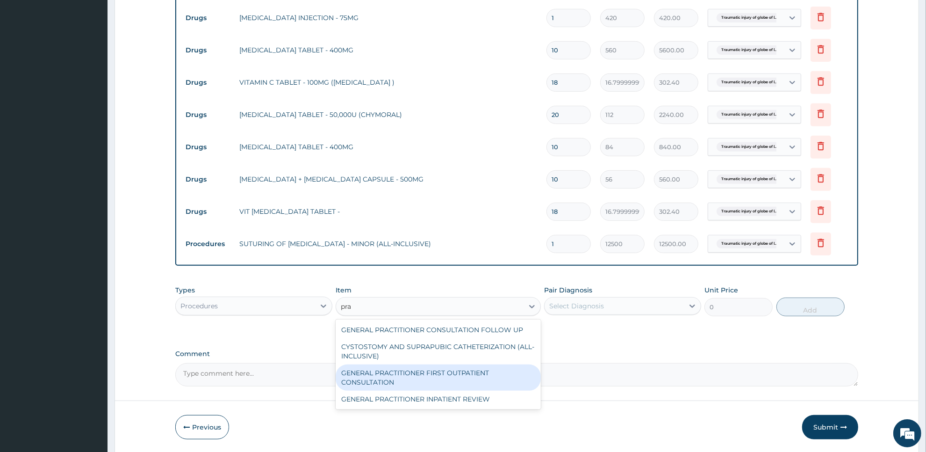
type input "prac"
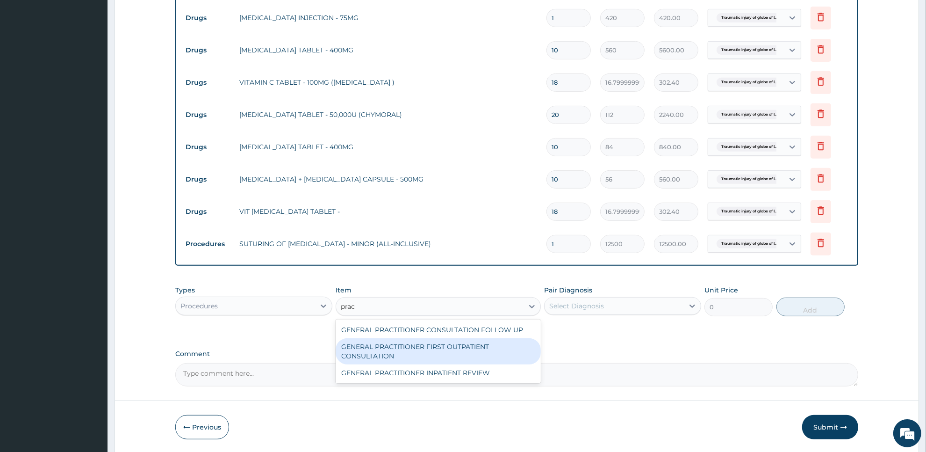
click at [454, 344] on div "GENERAL PRACTITIONER FIRST OUTPATIENT CONSULTATION" at bounding box center [438, 351] width 205 height 26
type input "3750"
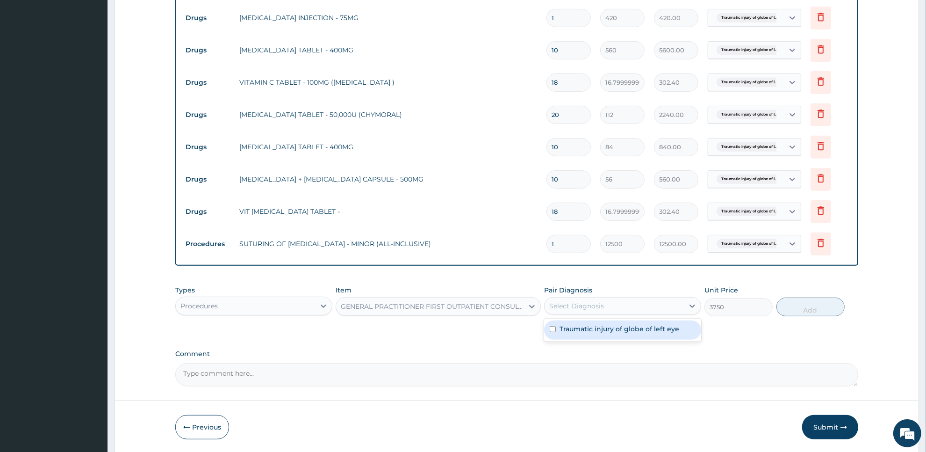
click at [611, 302] on div "Select Diagnosis" at bounding box center [614, 305] width 139 height 15
click at [608, 327] on label "Traumatic injury of globe of left eye" at bounding box center [620, 328] width 120 height 9
checkbox input "true"
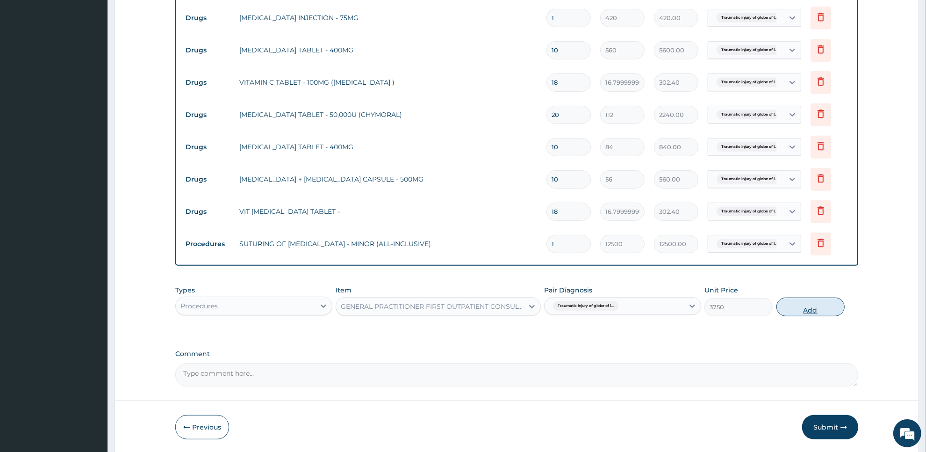
click at [779, 307] on button "Add" at bounding box center [810, 306] width 68 height 19
type input "0"
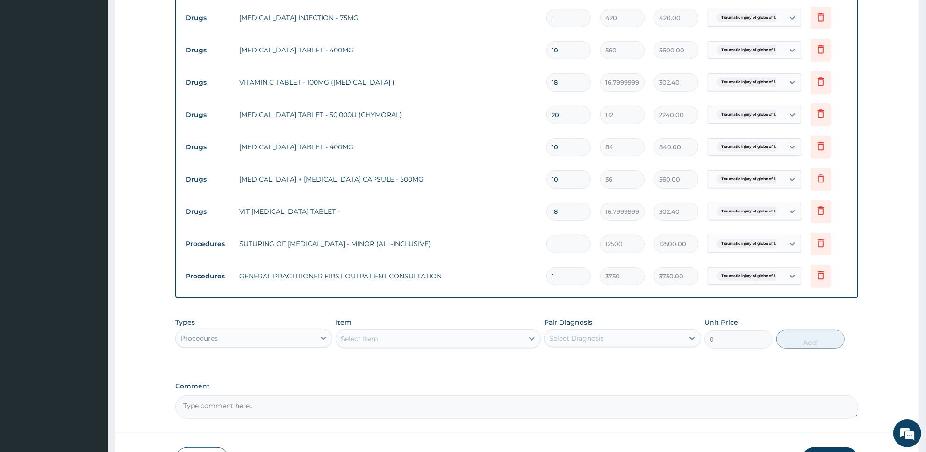
click at [812, 448] on button "Submit" at bounding box center [830, 459] width 56 height 24
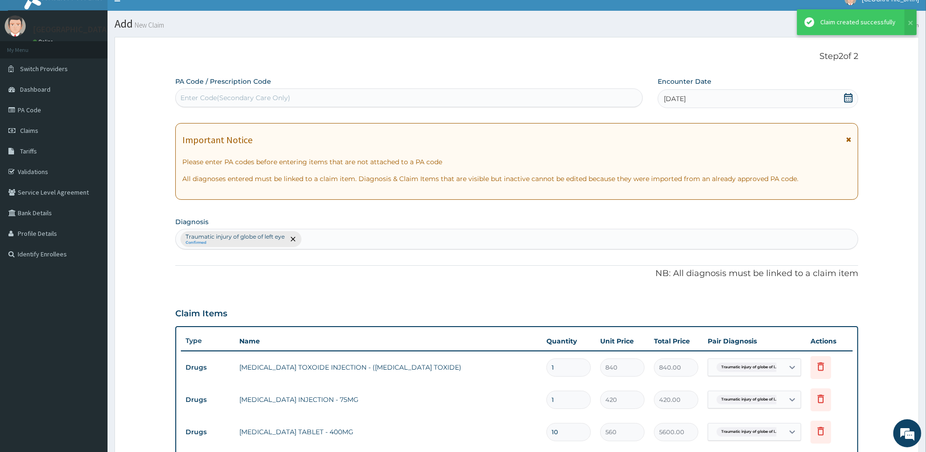
scroll to position [394, 0]
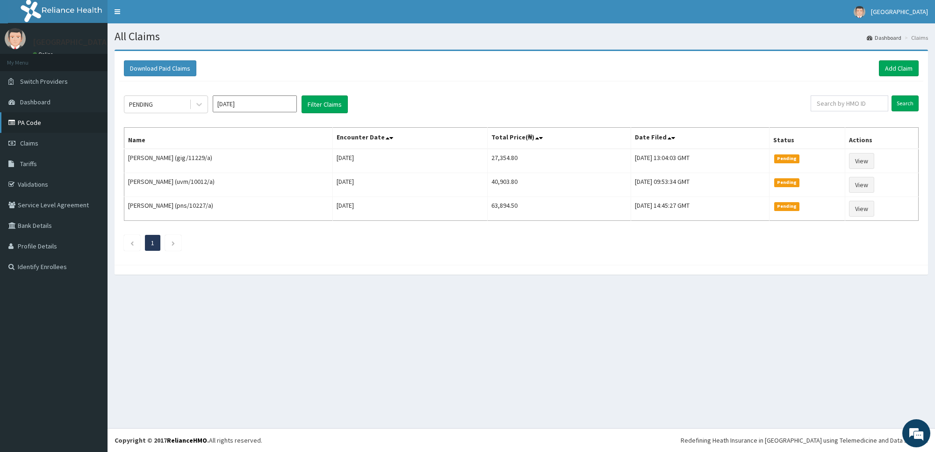
click at [20, 121] on link "PA Code" at bounding box center [54, 122] width 108 height 21
click at [906, 73] on link "Add Claim" at bounding box center [899, 68] width 40 height 16
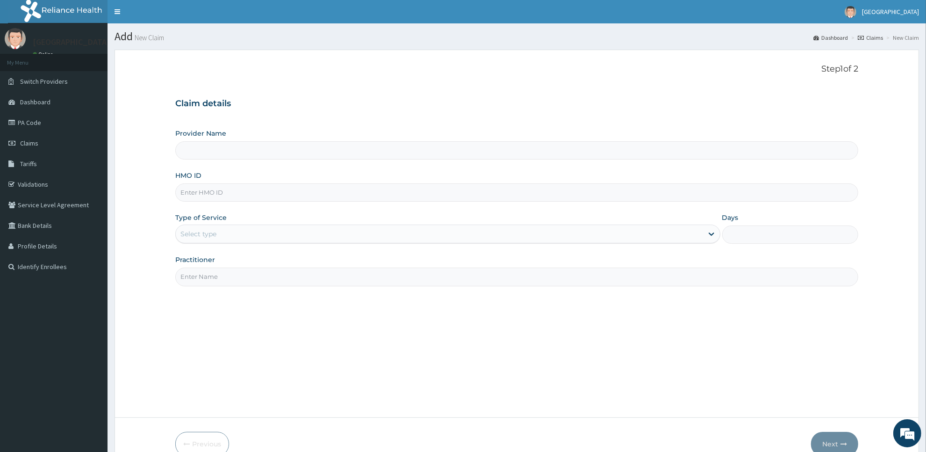
type input "[GEOGRAPHIC_DATA]"
click at [421, 193] on input "HMO ID" at bounding box center [516, 192] width 683 height 18
type input "sbg/19255/e"
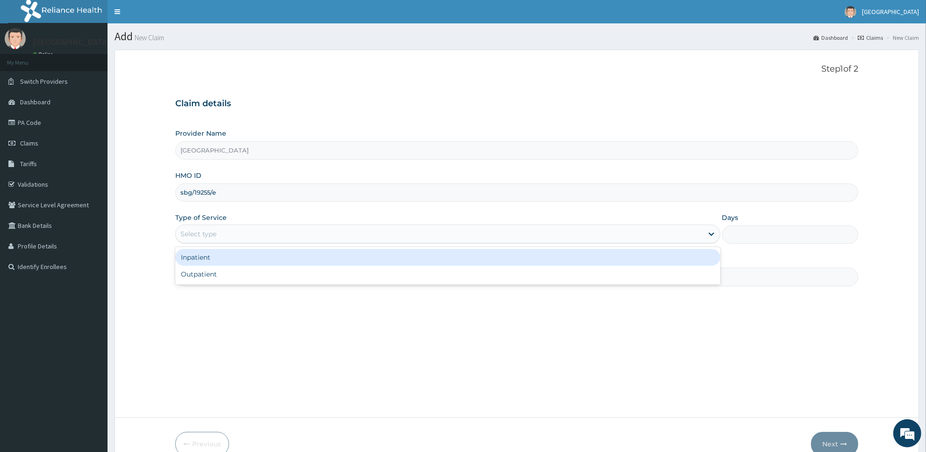
click at [426, 230] on div "Select type" at bounding box center [439, 233] width 527 height 15
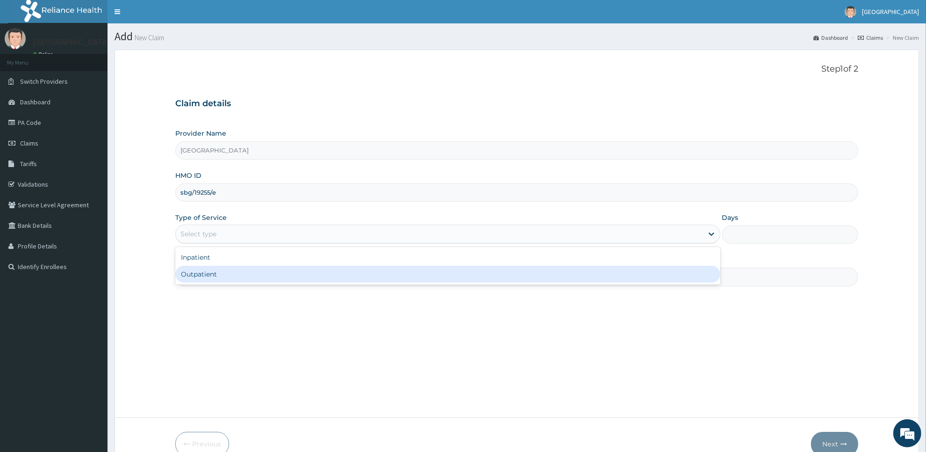
click at [429, 274] on div "Outpatient" at bounding box center [447, 274] width 545 height 17
type input "1"
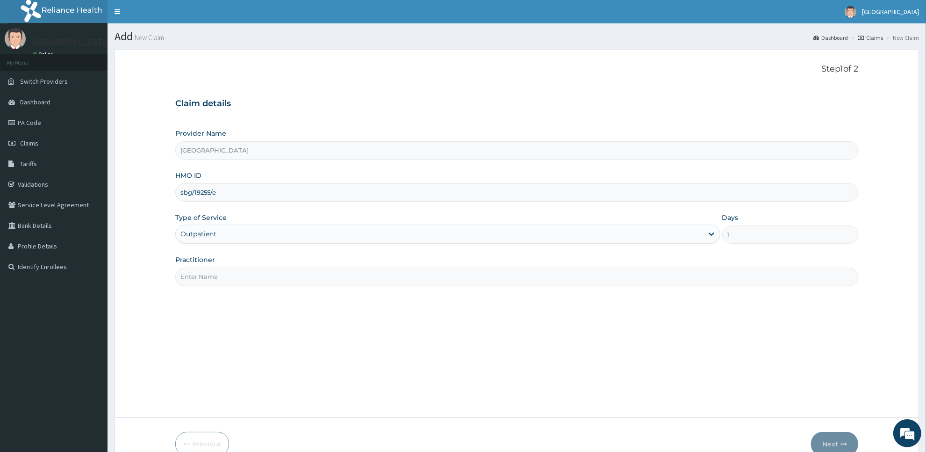
click at [421, 277] on input "Practitioner" at bounding box center [516, 276] width 683 height 18
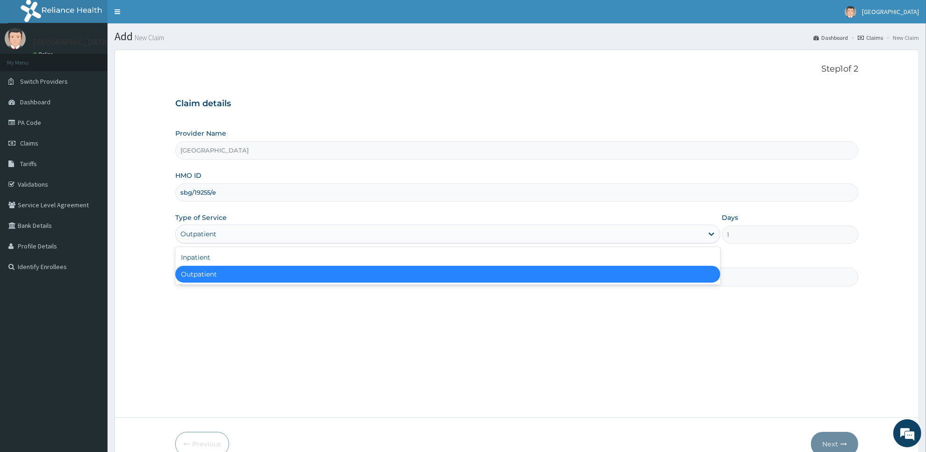
click at [398, 237] on div "Outpatient" at bounding box center [439, 233] width 527 height 15
click at [398, 267] on div "Outpatient" at bounding box center [447, 274] width 545 height 17
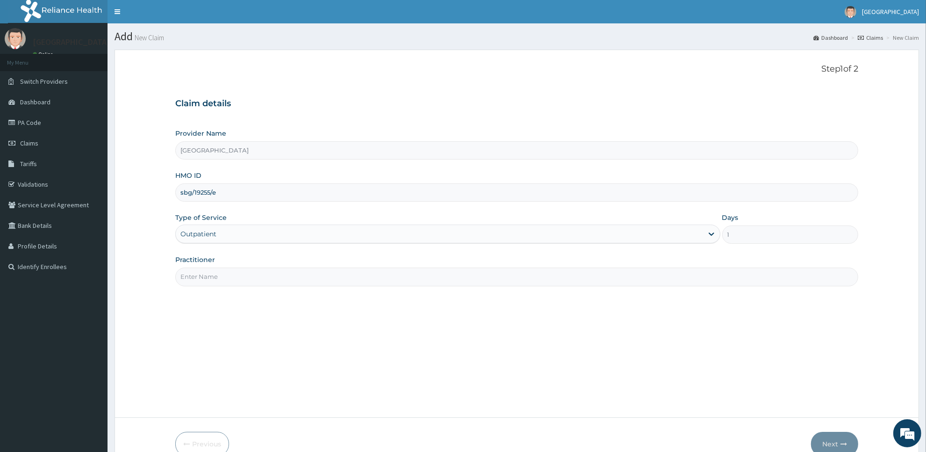
click at [401, 263] on div "Practitioner" at bounding box center [516, 270] width 683 height 31
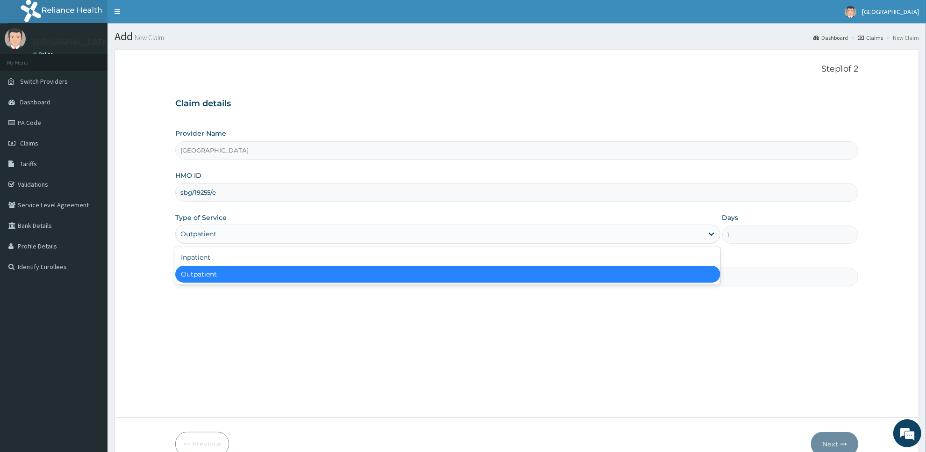
click at [417, 238] on div "Outpatient" at bounding box center [439, 233] width 527 height 15
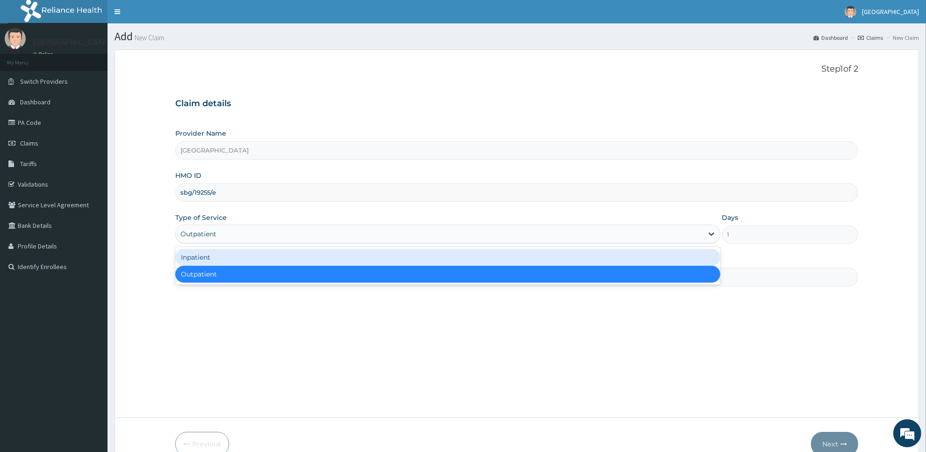
click at [415, 253] on div "Inpatient" at bounding box center [447, 257] width 545 height 17
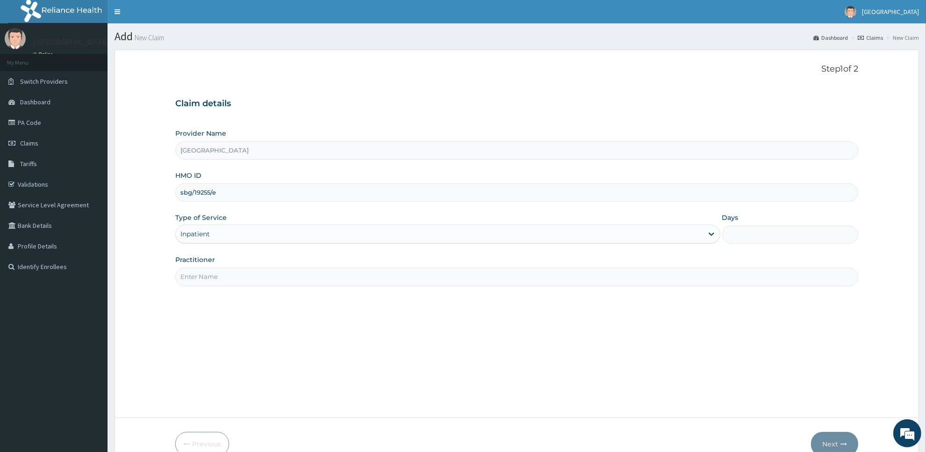
click at [410, 283] on input "Practitioner" at bounding box center [516, 276] width 683 height 18
type input "[PERSON_NAME]"
click at [742, 232] on input "Days" at bounding box center [790, 234] width 136 height 18
type input "2"
click at [835, 440] on button "Next" at bounding box center [834, 443] width 47 height 24
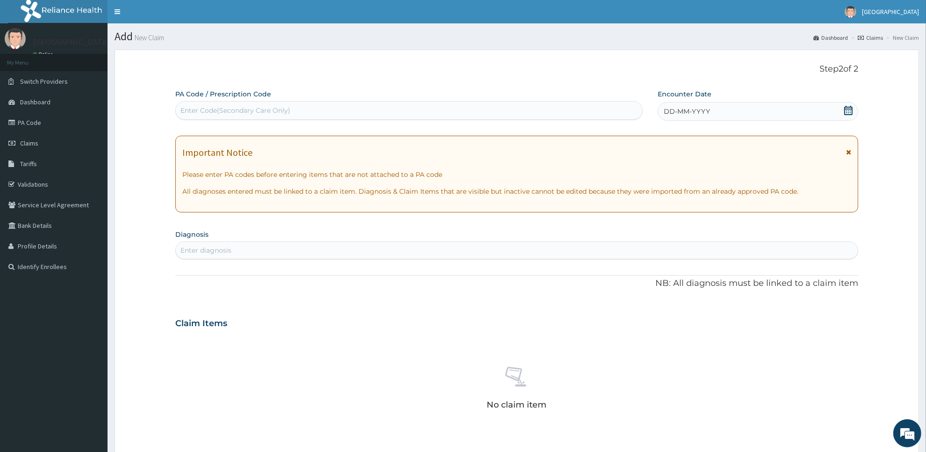
click at [848, 106] on icon at bounding box center [848, 110] width 9 height 9
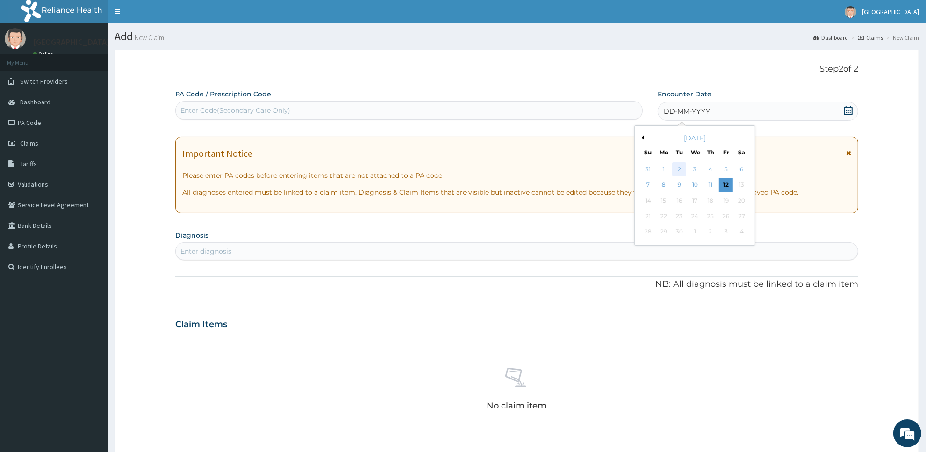
click at [683, 170] on div "2" at bounding box center [680, 169] width 14 height 14
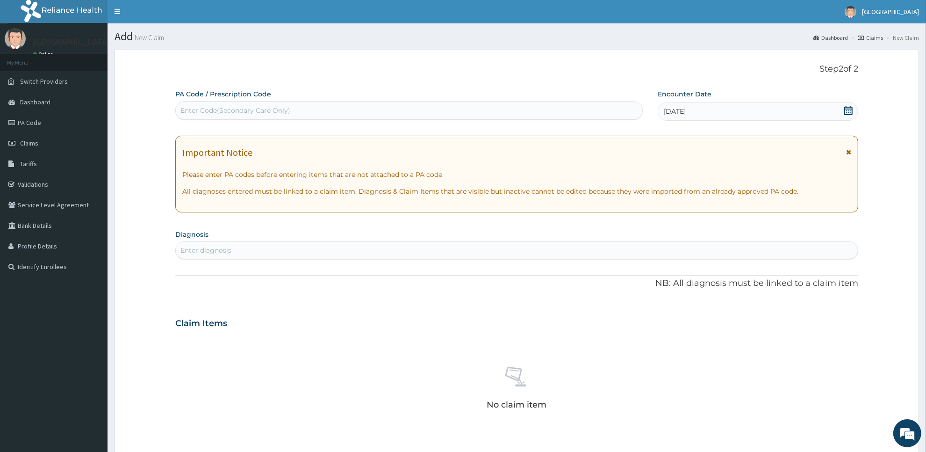
click at [616, 116] on div "Enter Code(Secondary Care Only)" at bounding box center [409, 110] width 467 height 15
type input "PA/68951D"
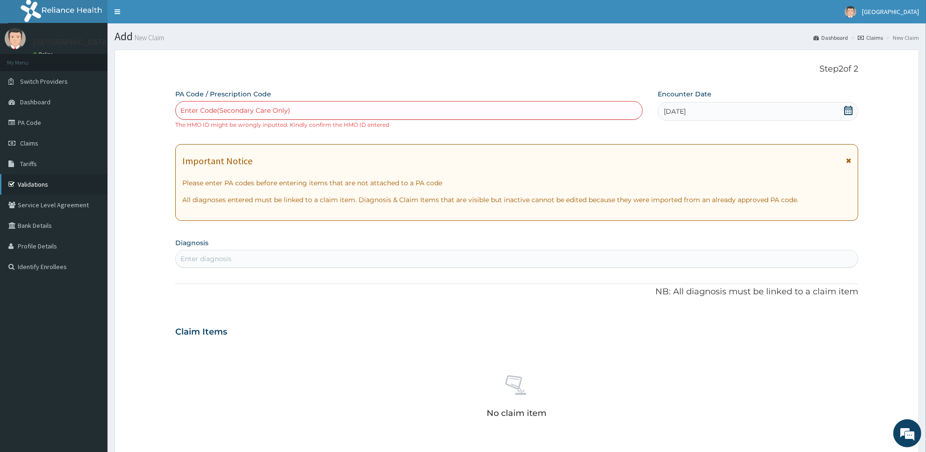
click at [57, 179] on link "Validations" at bounding box center [54, 184] width 108 height 21
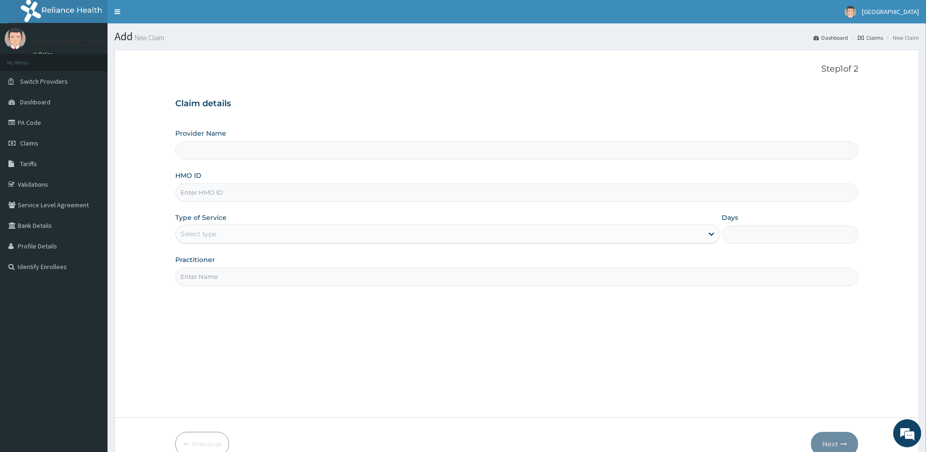
click at [234, 193] on input "HMO ID" at bounding box center [516, 192] width 683 height 18
type input "[GEOGRAPHIC_DATA]"
paste input "sbg/10255/e"
type input "sbg/10255/e"
click at [235, 227] on div "Select type" at bounding box center [439, 233] width 527 height 15
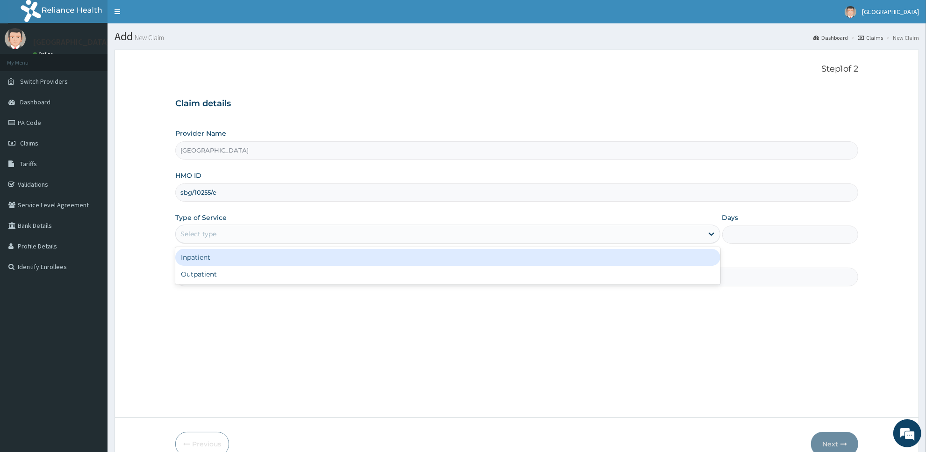
click at [235, 257] on div "Inpatient" at bounding box center [447, 257] width 545 height 17
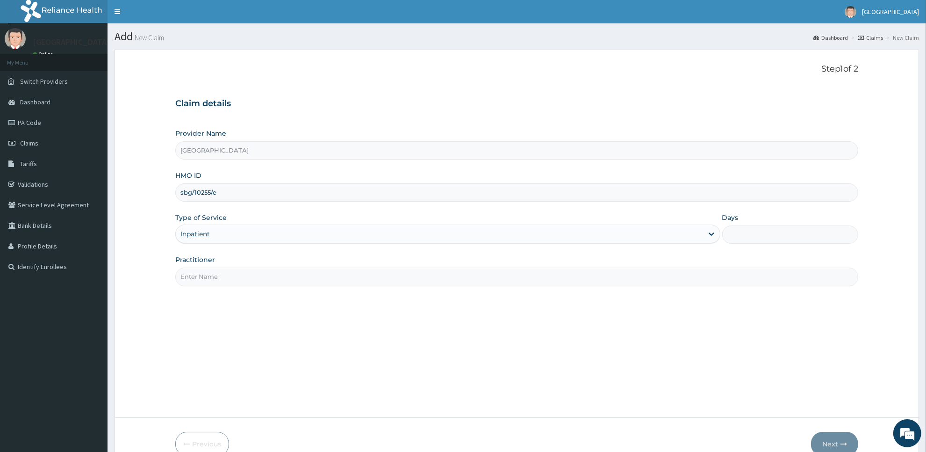
click at [234, 271] on input "Practitioner" at bounding box center [516, 276] width 683 height 18
type input "[PERSON_NAME]"
click at [744, 234] on input "Days" at bounding box center [790, 234] width 136 height 18
type input "2"
click at [830, 440] on button "Next" at bounding box center [834, 443] width 47 height 24
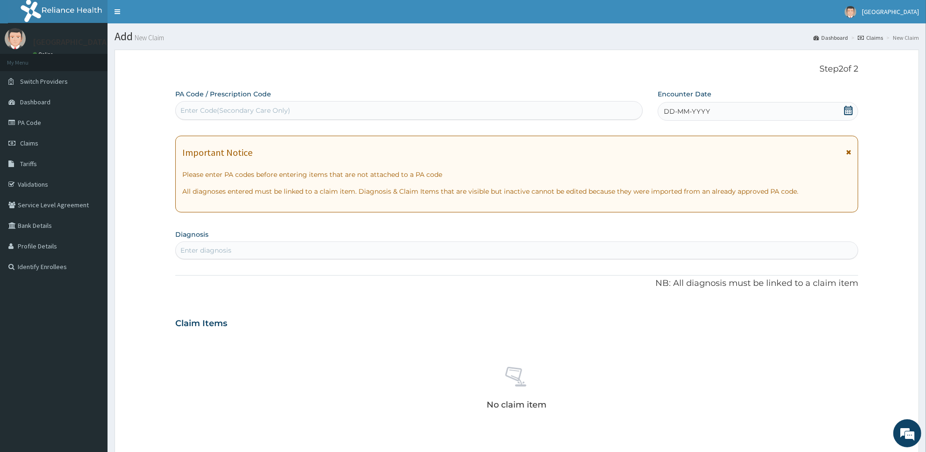
click at [540, 107] on div "Enter Code(Secondary Care Only)" at bounding box center [409, 110] width 467 height 15
type input "PA/68951D"
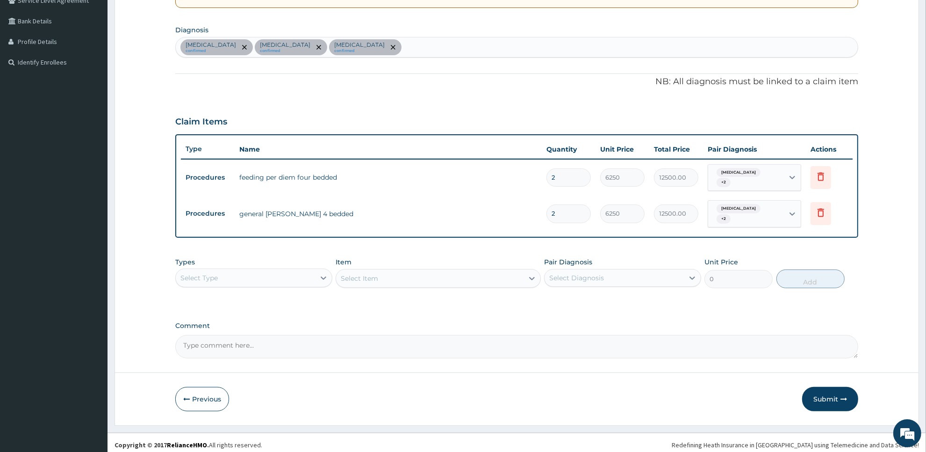
scroll to position [205, 0]
